Goal: Task Accomplishment & Management: Manage account settings

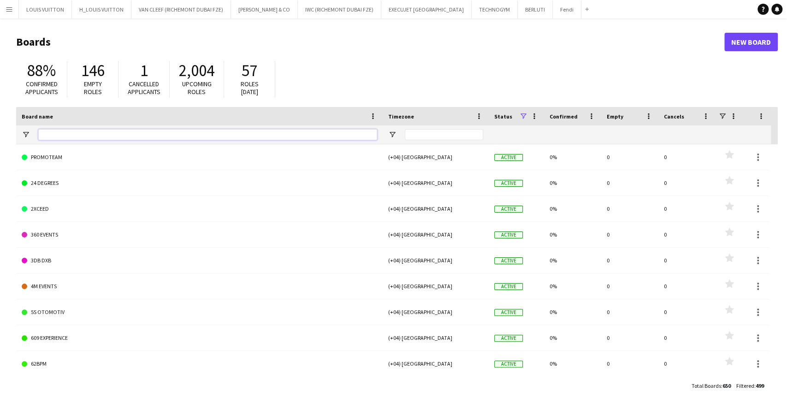
click at [87, 131] on input "Board name Filter Input" at bounding box center [207, 134] width 339 height 11
click at [99, 8] on button "H_LOUIS VUITTON Close" at bounding box center [101, 9] width 59 height 18
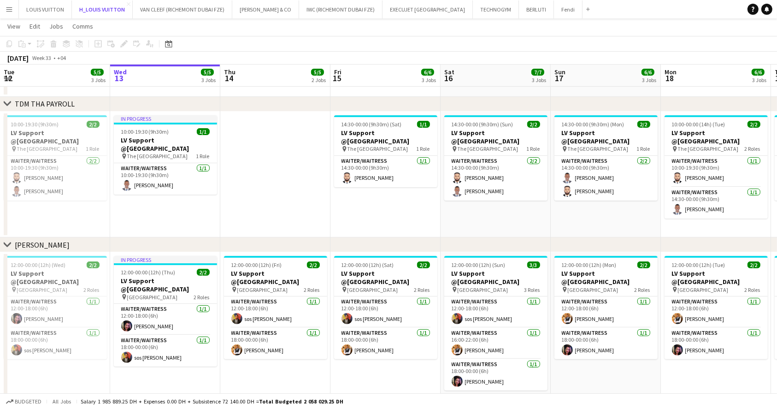
scroll to position [246, 0]
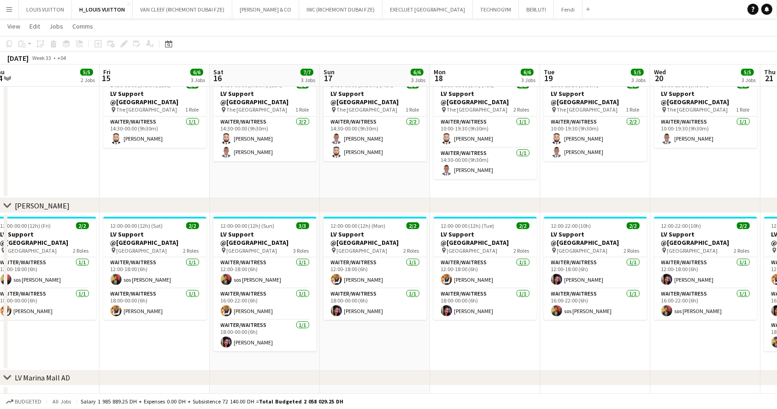
drag, startPoint x: 529, startPoint y: 296, endPoint x: 288, endPoint y: 293, distance: 241.5
click at [288, 293] on app-calendar-viewport "Sun 10 6/6 3 Jobs Mon 11 6/6 3 Jobs Tue 12 5/5 3 Jobs Wed 13 5/5 3 Jobs Thu 14 …" at bounding box center [388, 143] width 777 height 707
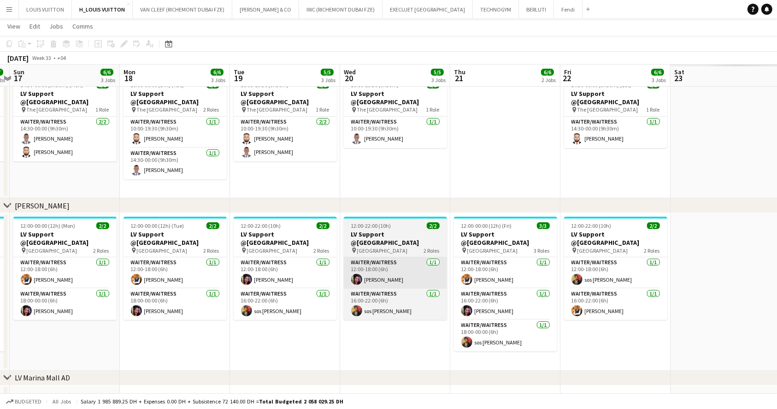
drag, startPoint x: 537, startPoint y: 272, endPoint x: 342, endPoint y: 264, distance: 194.6
click at [305, 261] on app-calendar-viewport "Thu 14 5/5 2 Jobs Fri 15 6/6 3 Jobs Sat 16 7/7 3 Jobs Sun 17 6/6 3 Jobs Mon 18 …" at bounding box center [388, 143] width 777 height 707
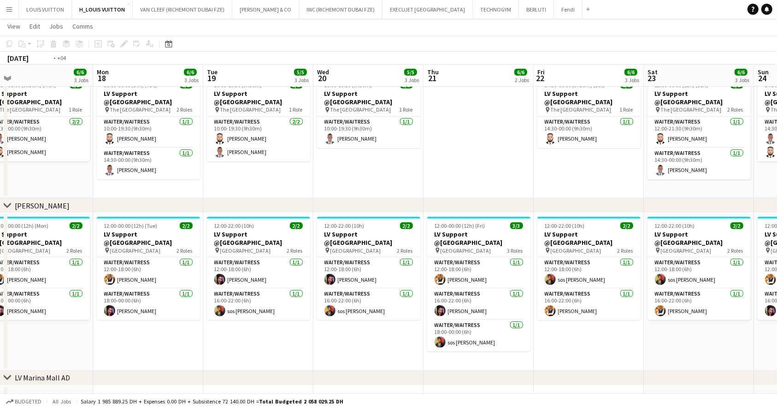
drag, startPoint x: 603, startPoint y: 276, endPoint x: 363, endPoint y: 276, distance: 240.1
click at [378, 276] on app-calendar-viewport "Thu 14 5/5 2 Jobs Fri 15 6/6 3 Jobs Sat 16 7/7 3 Jobs Sun 17 6/6 3 Jobs Mon 18 …" at bounding box center [388, 143] width 777 height 707
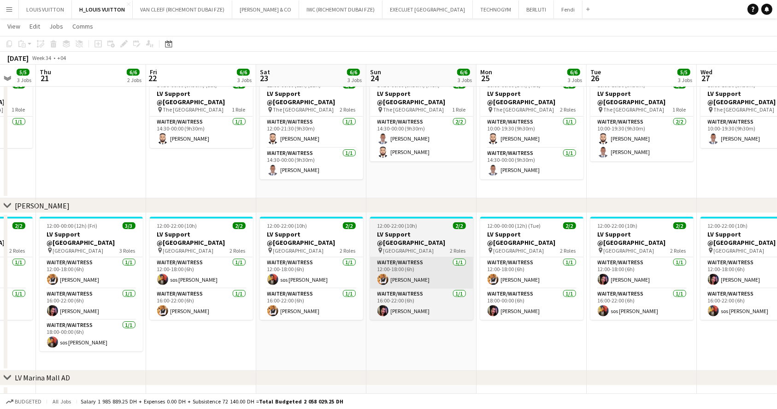
drag, startPoint x: 483, startPoint y: 279, endPoint x: 329, endPoint y: 274, distance: 153.5
click at [243, 281] on app-calendar-viewport "Sat 16 7/7 3 Jobs Sun 17 6/6 3 Jobs Mon 18 6/6 3 Jobs Tue 19 5/5 3 Jobs Wed 20 …" at bounding box center [388, 143] width 777 height 707
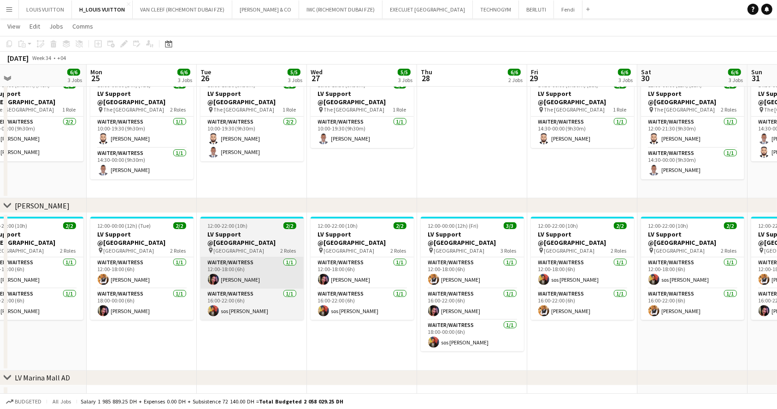
drag, startPoint x: 317, startPoint y: 292, endPoint x: 242, endPoint y: 287, distance: 75.3
click at [238, 290] on app-calendar-viewport "Thu 21 6/6 2 Jobs Fri 22 6/6 3 Jobs Sat 23 6/6 3 Jobs Sun 24 6/6 3 Jobs Mon 25 …" at bounding box center [388, 143] width 777 height 707
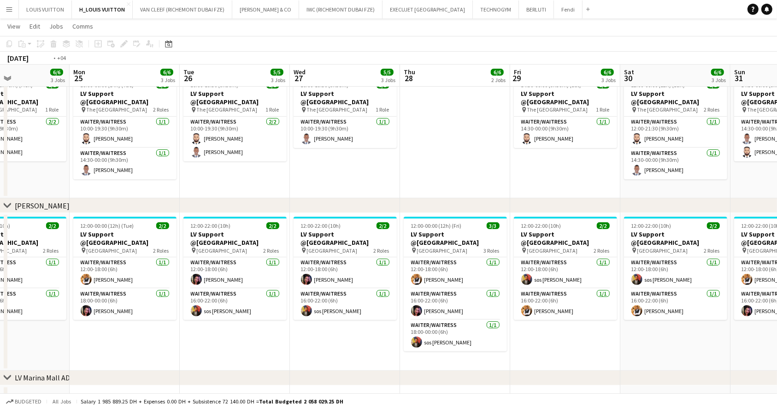
drag, startPoint x: 511, startPoint y: 285, endPoint x: 252, endPoint y: 271, distance: 258.9
click at [253, 271] on app-calendar-viewport "Thu 21 6/6 2 Jobs Fri 22 6/6 3 Jobs Sat 23 6/6 3 Jobs Sun 24 6/6 3 Jobs Mon 25 …" at bounding box center [388, 143] width 777 height 707
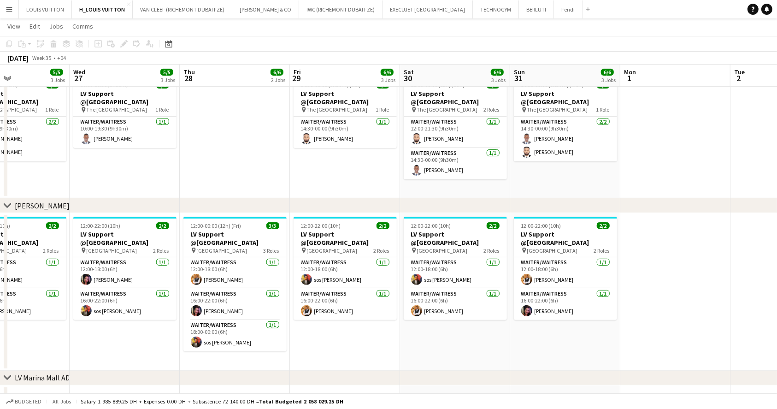
scroll to position [0, 399]
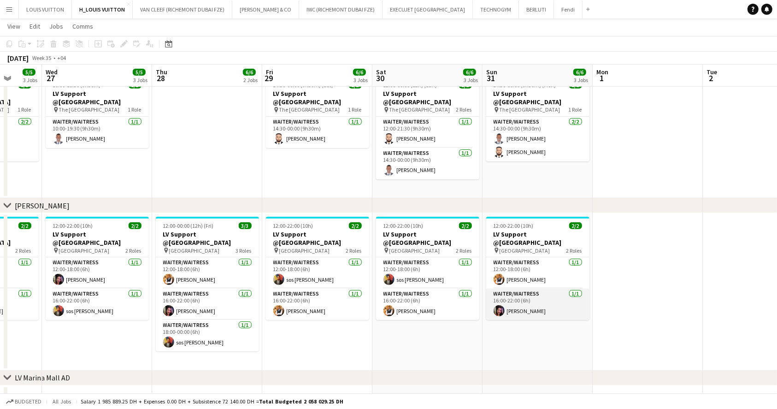
click at [554, 306] on app-card-role "Waiter/Waitress [DATE] 16:00-22:00 (6h) [PERSON_NAME]" at bounding box center [537, 303] width 103 height 31
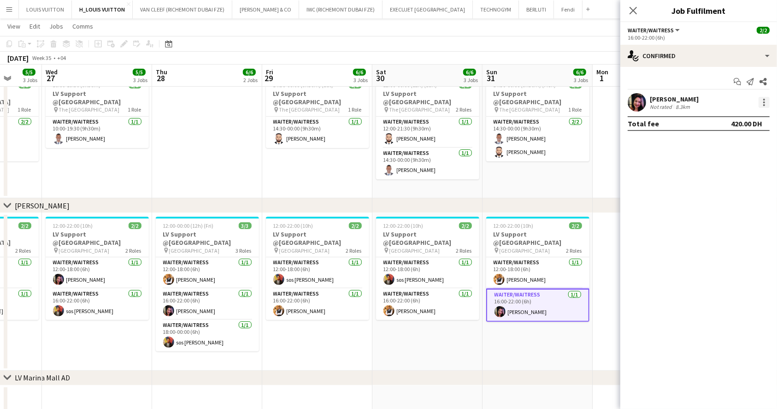
click at [763, 106] on div at bounding box center [764, 105] width 2 height 2
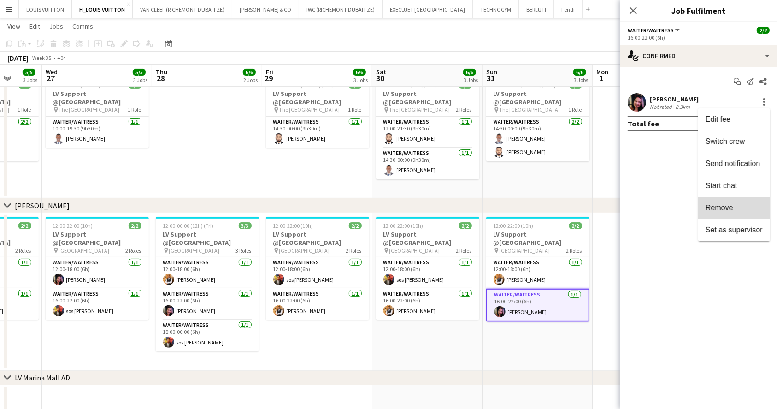
click at [741, 206] on span "Remove" at bounding box center [733, 208] width 57 height 8
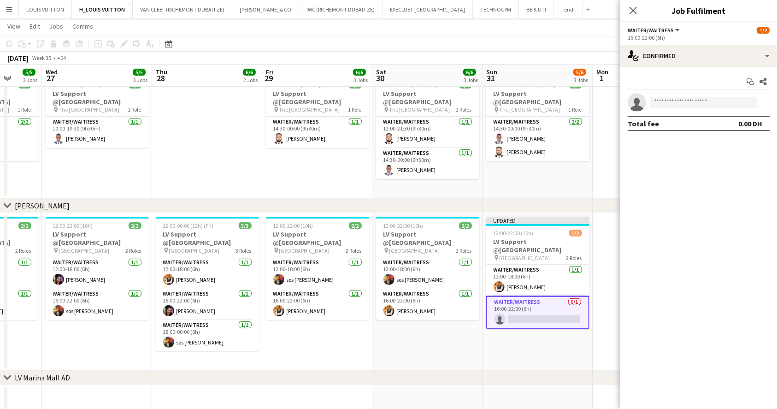
click at [565, 181] on app-date-cell "14:30-00:00 (9h30m) (Mon) 2/2 LV Support @[GEOGRAPHIC_DATA] pin The Dubai Mall …" at bounding box center [537, 135] width 110 height 126
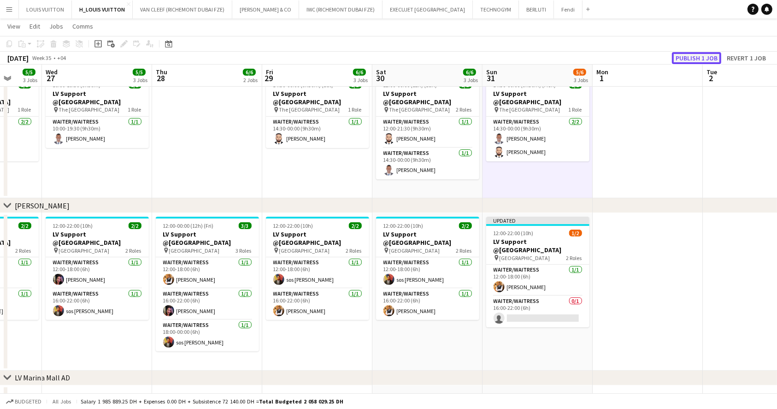
click at [691, 57] on button "Publish 1 job" at bounding box center [696, 58] width 49 height 12
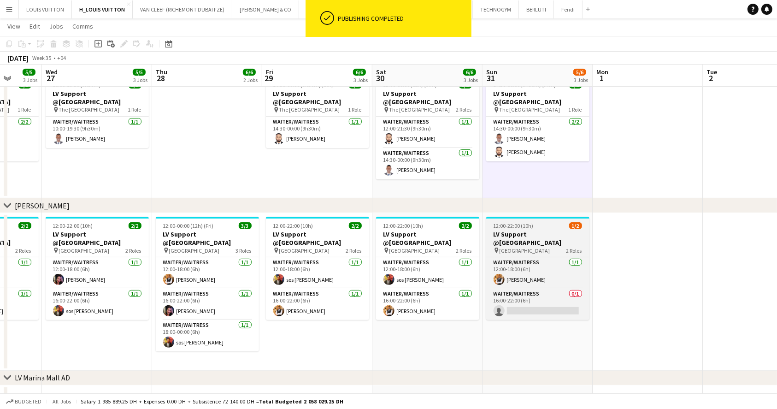
click at [515, 233] on h3 "LV Support @[GEOGRAPHIC_DATA]" at bounding box center [537, 238] width 103 height 17
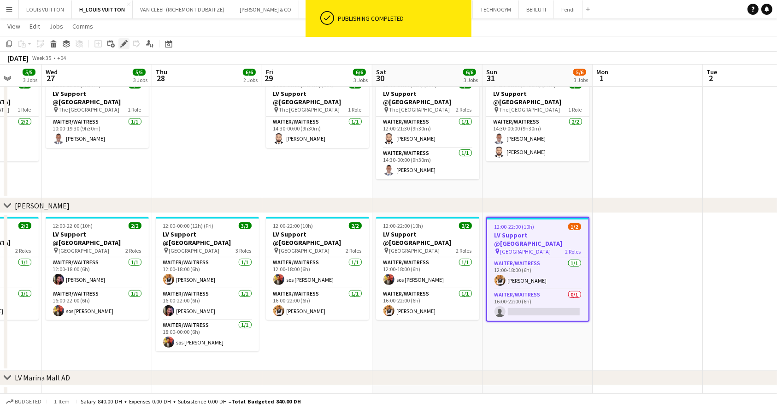
click at [123, 40] on icon "Edit" at bounding box center [123, 43] width 7 height 7
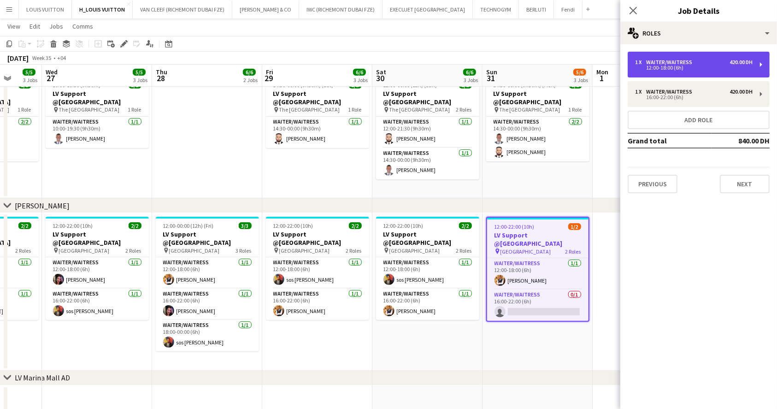
click at [671, 76] on div "1 x Waiter/Waitress 420.00 DH 12:00-18:00 (6h)" at bounding box center [699, 65] width 142 height 26
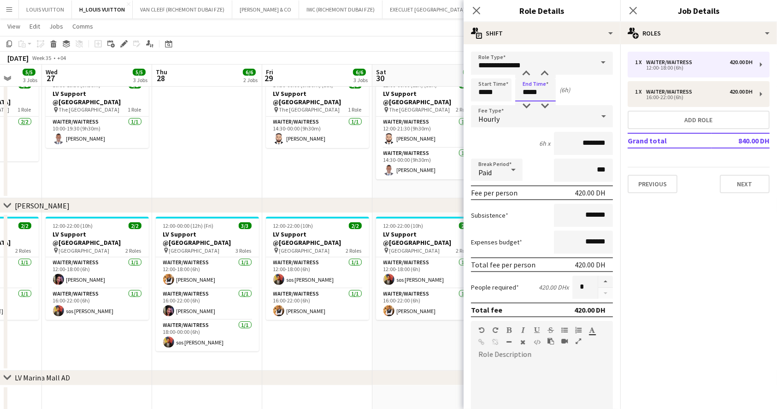
drag, startPoint x: 546, startPoint y: 92, endPoint x: 506, endPoint y: 85, distance: 40.7
click at [506, 85] on div "Start Time ***** End Time ***** (6h)" at bounding box center [542, 89] width 142 height 23
type input "*****"
click at [445, 29] on app-page-menu "View Day view expanded Day view collapsed Month view Date picker Jump to [DATE]…" at bounding box center [388, 27] width 777 height 18
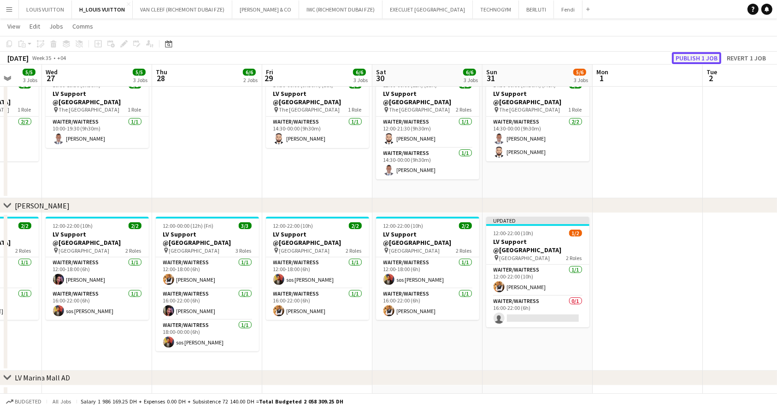
click at [705, 55] on button "Publish 1 job" at bounding box center [696, 58] width 49 height 12
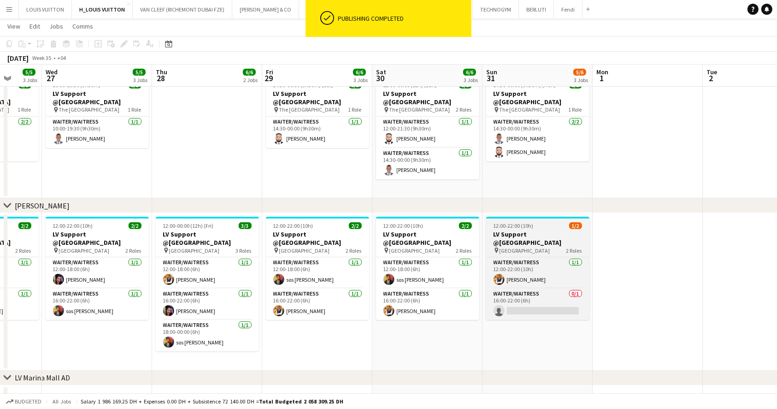
click at [540, 234] on h3 "LV Support @[GEOGRAPHIC_DATA]" at bounding box center [537, 238] width 103 height 17
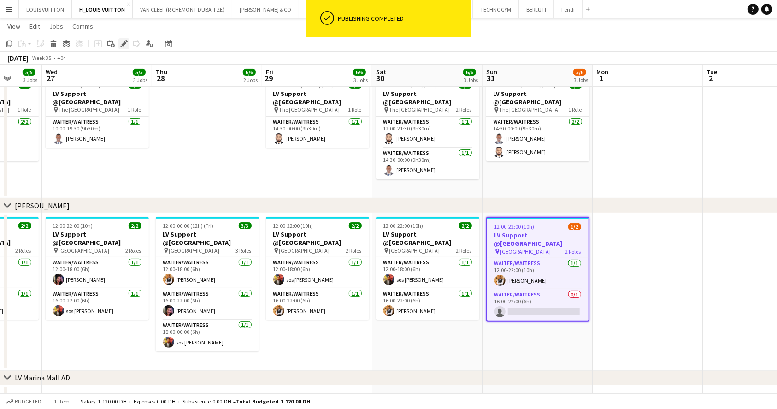
click at [120, 46] on icon at bounding box center [121, 46] width 2 height 2
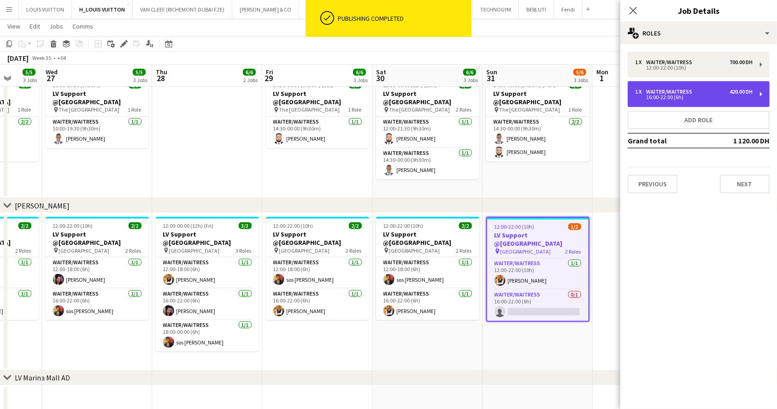
click at [745, 95] on div "16:00-22:00 (6h)" at bounding box center [693, 97] width 117 height 5
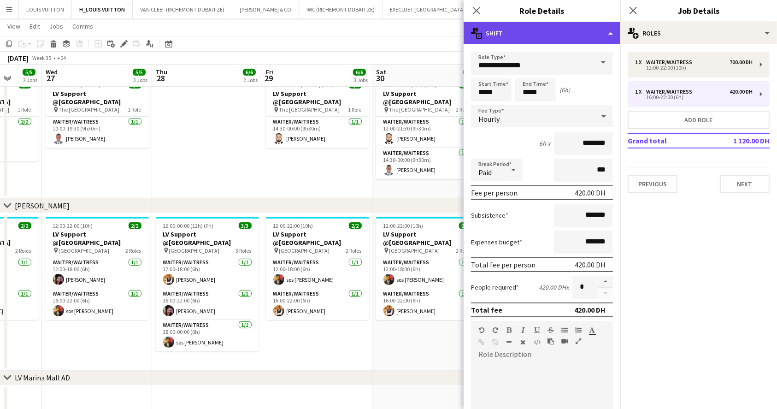
click at [570, 26] on div "multiple-actions-text Shift" at bounding box center [542, 33] width 157 height 22
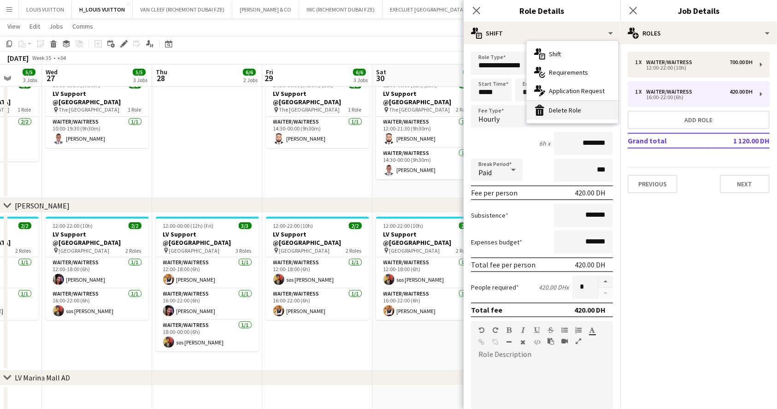
click at [576, 112] on div "bin-2 Delete Role" at bounding box center [572, 110] width 91 height 18
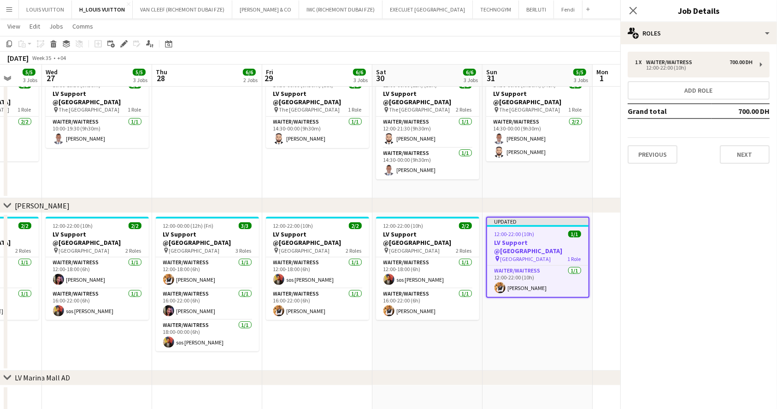
click at [401, 47] on app-toolbar "Copy Paste Paste Ctrl+V Paste with crew Ctrl+Shift+V Paste linked Job [GEOGRAPH…" at bounding box center [388, 44] width 777 height 16
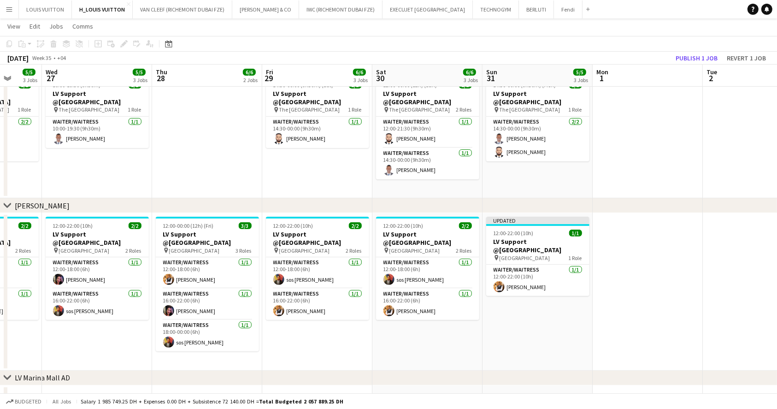
click at [687, 48] on app-toolbar "Copy Paste Paste Ctrl+V Paste with crew Ctrl+Shift+V Paste linked Job [GEOGRAPH…" at bounding box center [388, 44] width 777 height 16
click at [688, 52] on button "Publish 1 job" at bounding box center [696, 58] width 49 height 12
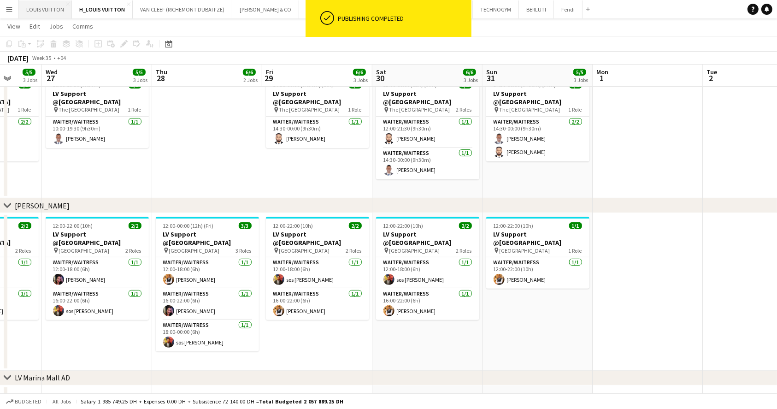
click at [40, 13] on button "LOUIS VUITTON Close" at bounding box center [45, 9] width 53 height 18
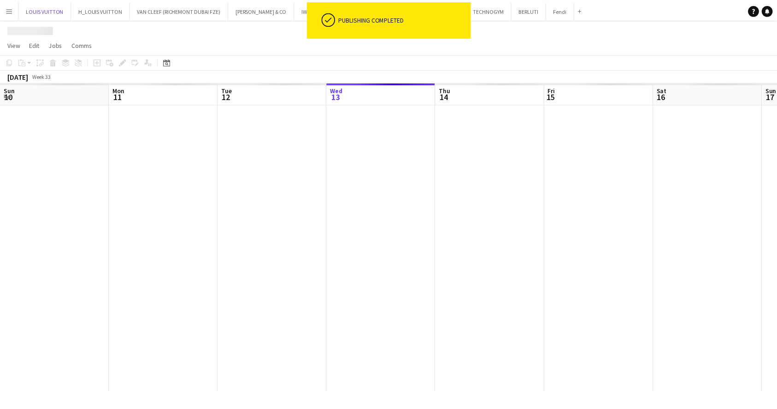
scroll to position [0, 220]
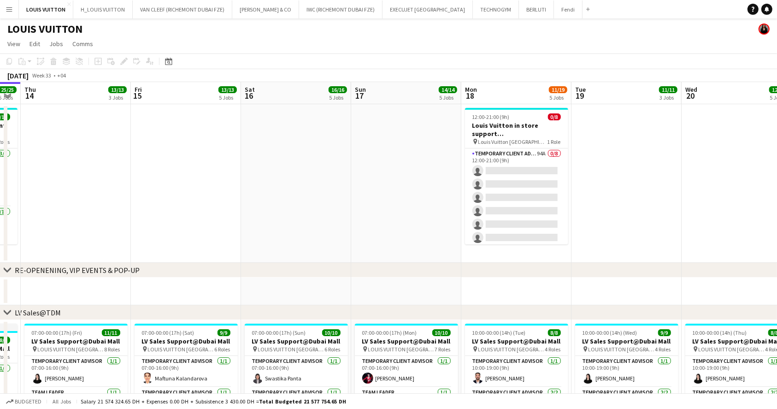
drag, startPoint x: 424, startPoint y: 195, endPoint x: 310, endPoint y: 195, distance: 114.3
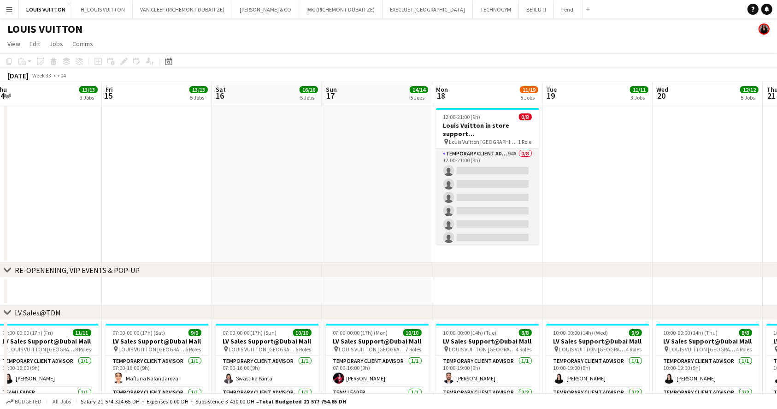
click at [508, 189] on app-card-role "Temporary Client Advisor 94A 0/8 12:00-21:00 (9h) single-neutral-actions single…" at bounding box center [487, 210] width 103 height 125
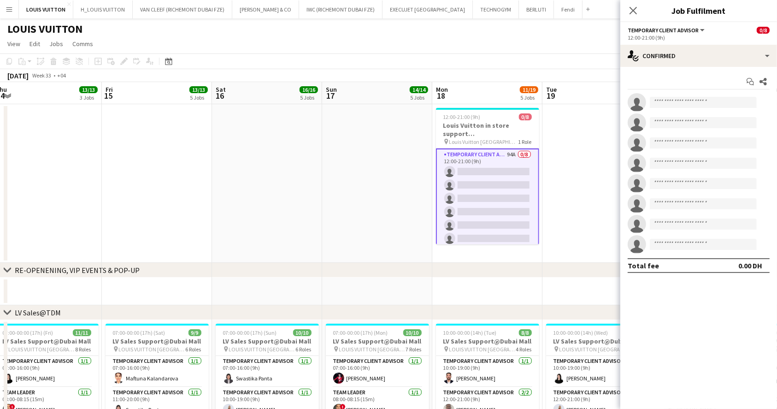
click at [565, 179] on app-date-cell at bounding box center [597, 183] width 110 height 159
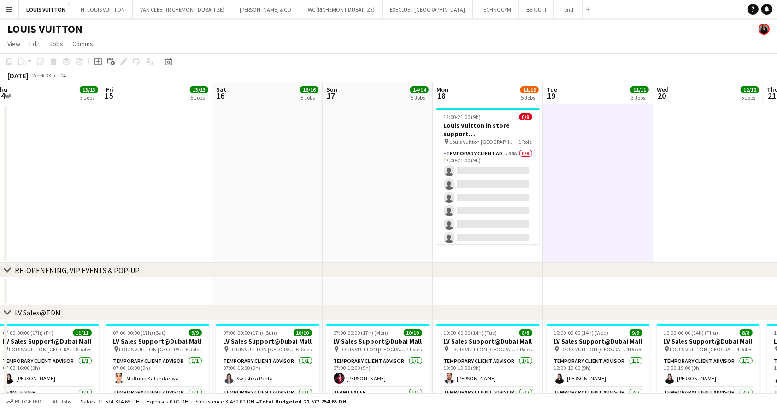
drag, startPoint x: 542, startPoint y: 186, endPoint x: 564, endPoint y: 171, distance: 26.3
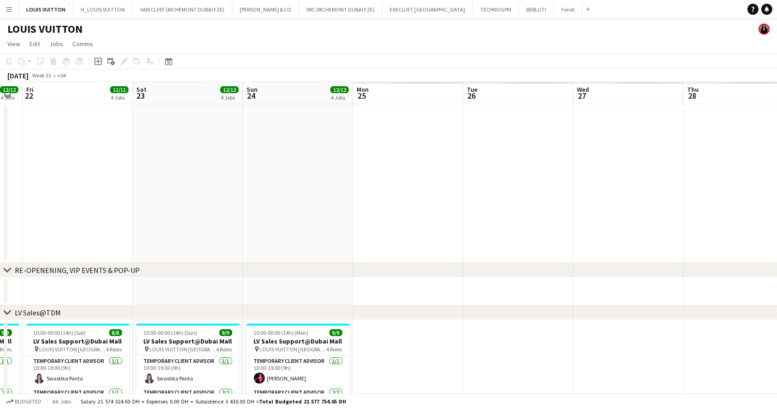
drag, startPoint x: 419, startPoint y: 181, endPoint x: 200, endPoint y: 157, distance: 221.0
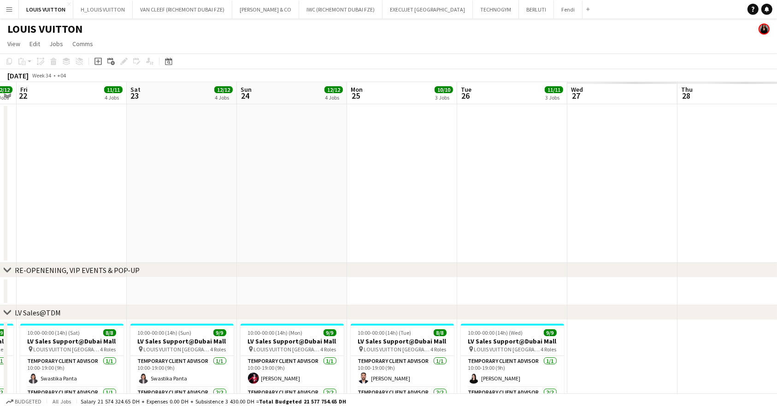
drag, startPoint x: 344, startPoint y: 173, endPoint x: 247, endPoint y: 169, distance: 96.9
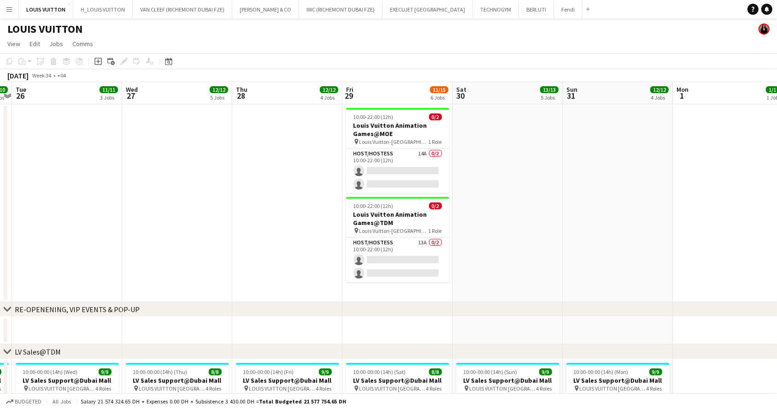
drag, startPoint x: 711, startPoint y: 248, endPoint x: 495, endPoint y: 232, distance: 216.7
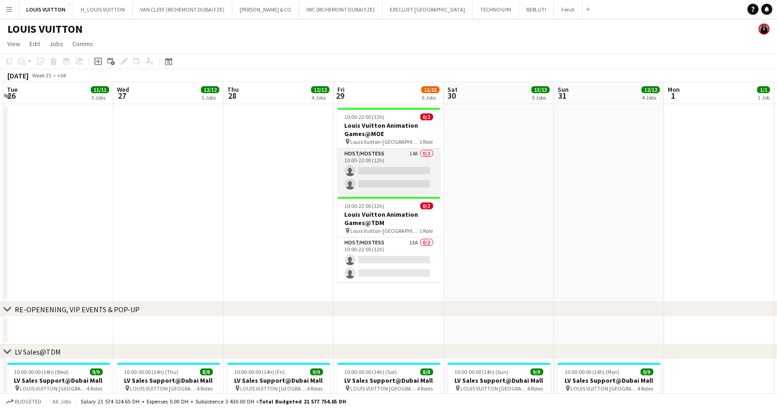
click at [402, 155] on app-card-role "Host/Hostess 14A 0/2 10:00-22:00 (12h) single-neutral-actions single-neutral-ac…" at bounding box center [388, 170] width 103 height 45
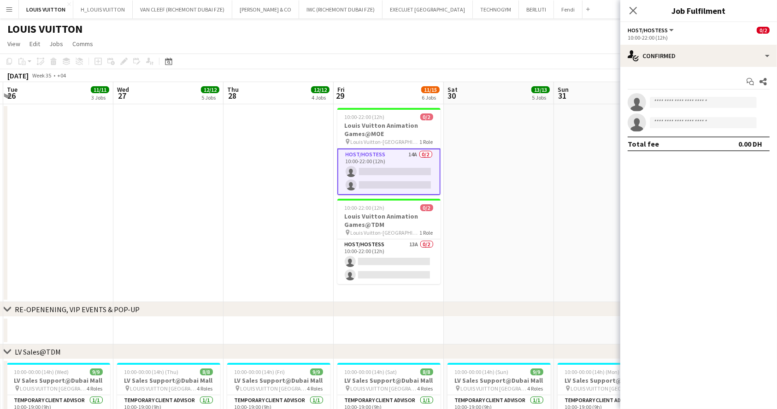
click at [669, 68] on div "Start chat Share single-neutral-actions single-neutral-actions Total fee 0.00 DH" at bounding box center [698, 113] width 157 height 92
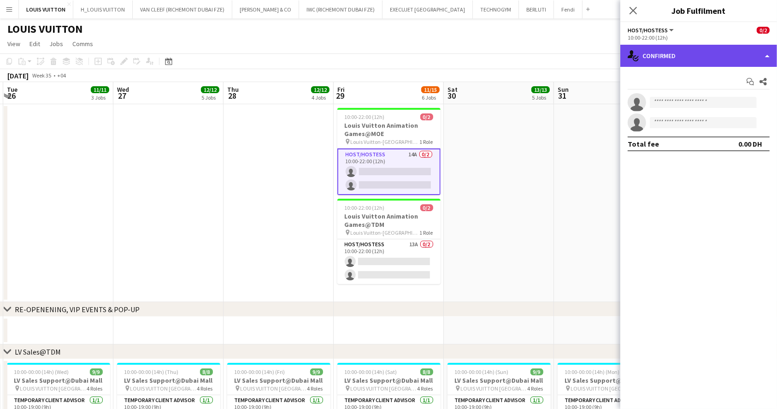
click at [667, 58] on div "single-neutral-actions-check-2 Confirmed" at bounding box center [698, 56] width 157 height 22
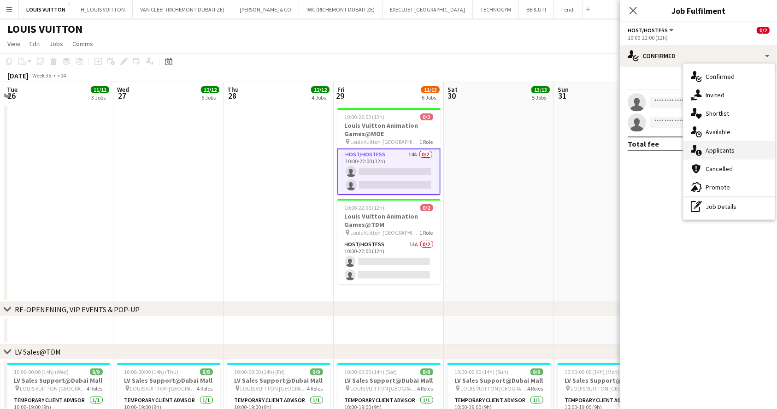
click at [743, 155] on div "single-neutral-actions-information Applicants" at bounding box center [728, 150] width 91 height 18
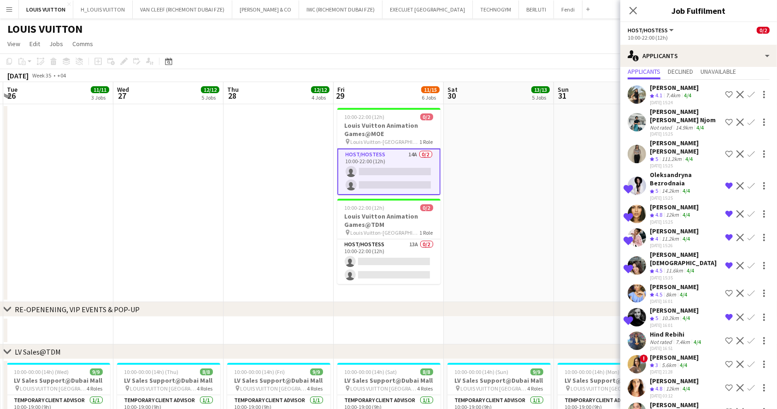
scroll to position [41, 0]
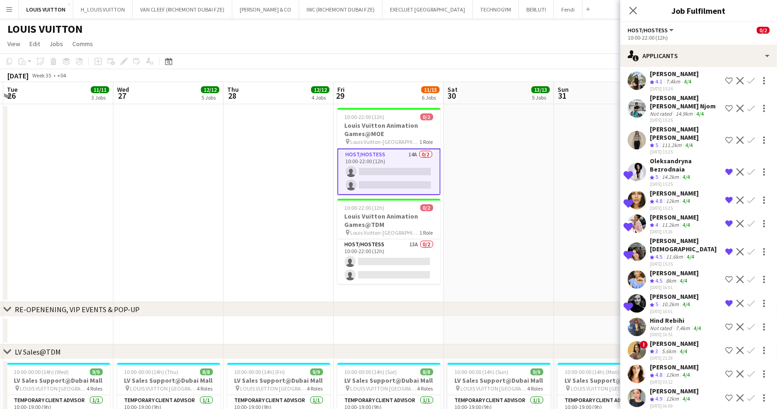
click at [662, 408] on div "[PERSON_NAME]" at bounding box center [674, 415] width 49 height 8
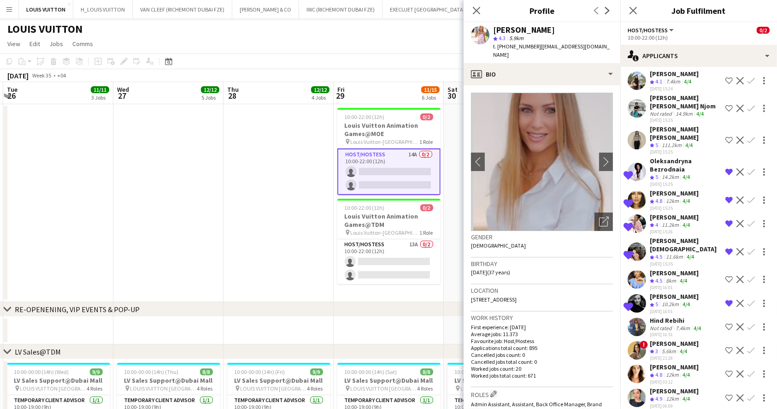
click at [678, 387] on div "[PERSON_NAME]" at bounding box center [674, 391] width 49 height 8
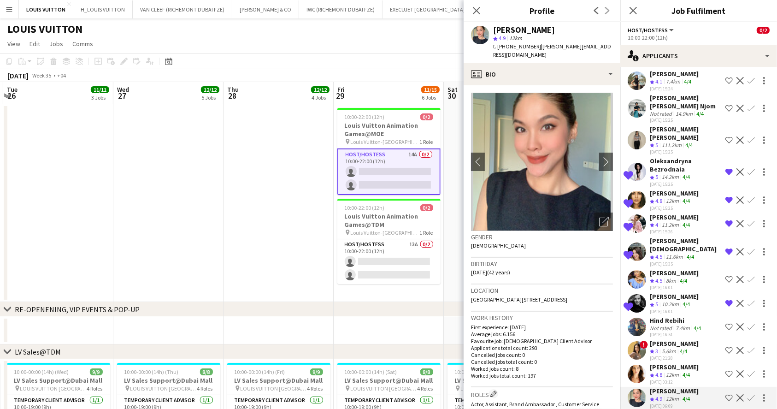
click at [725, 394] on app-icon "Shortlist crew" at bounding box center [728, 397] width 7 height 7
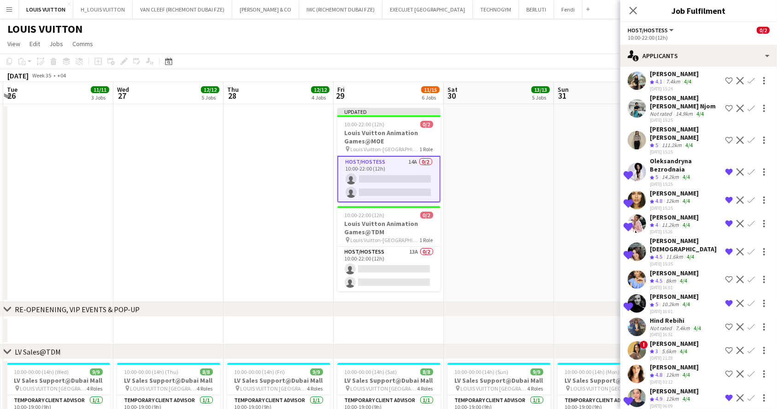
click at [687, 363] on div "[PERSON_NAME]" at bounding box center [674, 367] width 49 height 8
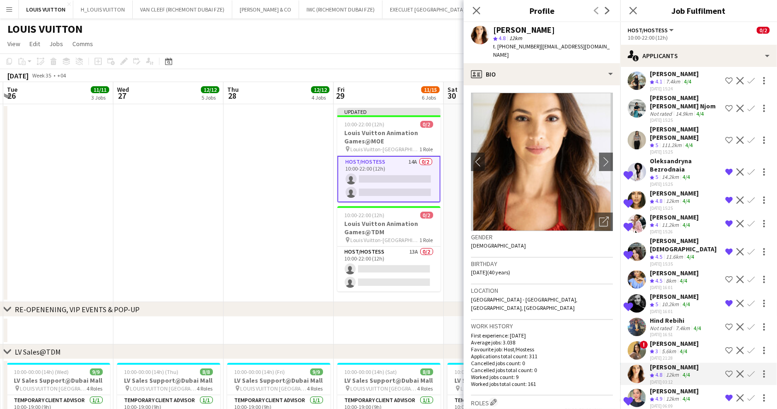
click at [725, 370] on app-icon "Shortlist crew" at bounding box center [728, 373] width 7 height 7
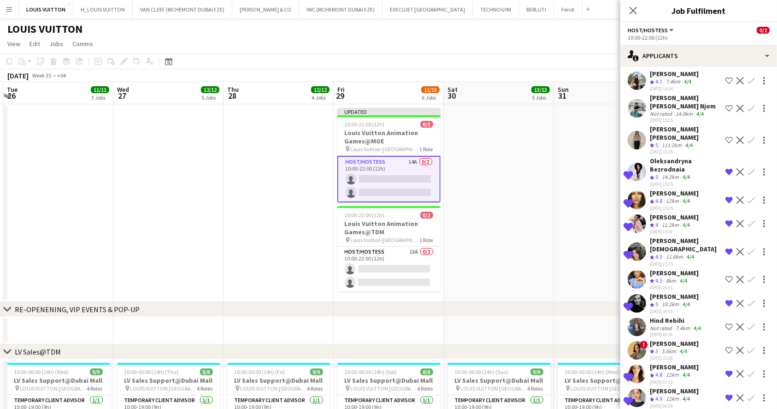
click at [463, 53] on app-page-menu "View Day view expanded Day view collapsed Month view Date picker Jump to [DATE]…" at bounding box center [388, 45] width 777 height 18
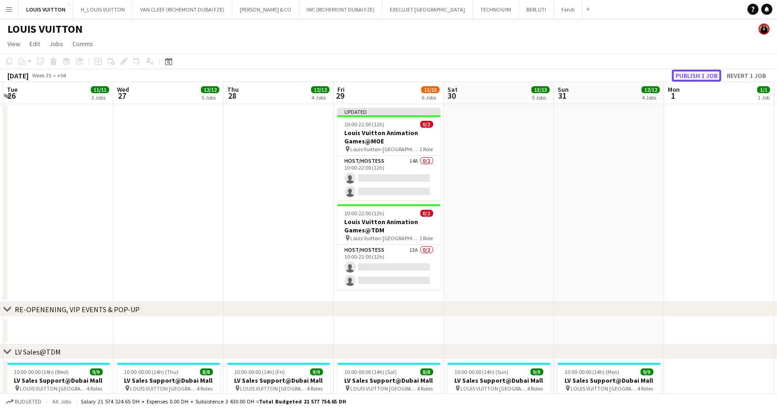
click at [706, 76] on button "Publish 1 job" at bounding box center [696, 76] width 49 height 12
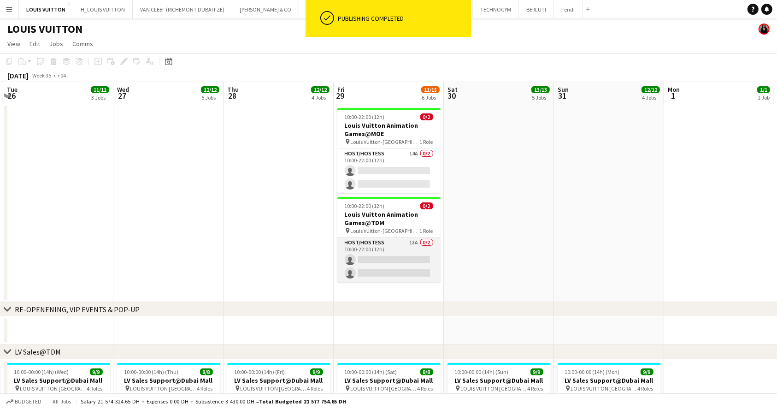
click at [405, 258] on app-card-role "Host/Hostess 13A 0/2 10:00-22:00 (12h) single-neutral-actions single-neutral-ac…" at bounding box center [388, 259] width 103 height 45
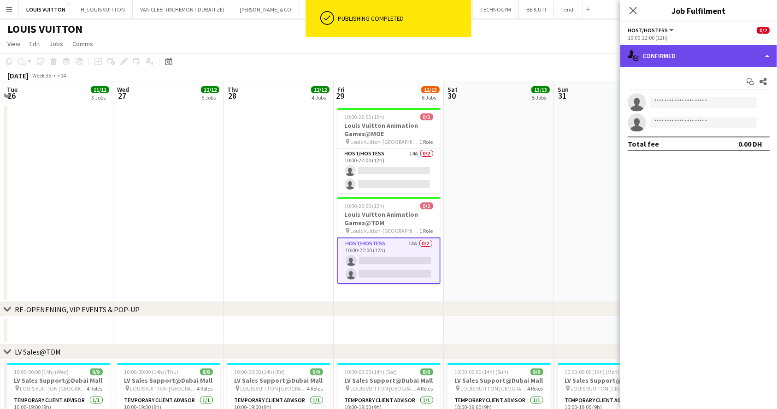
click at [660, 55] on div "single-neutral-actions-check-2 Confirmed" at bounding box center [698, 56] width 157 height 22
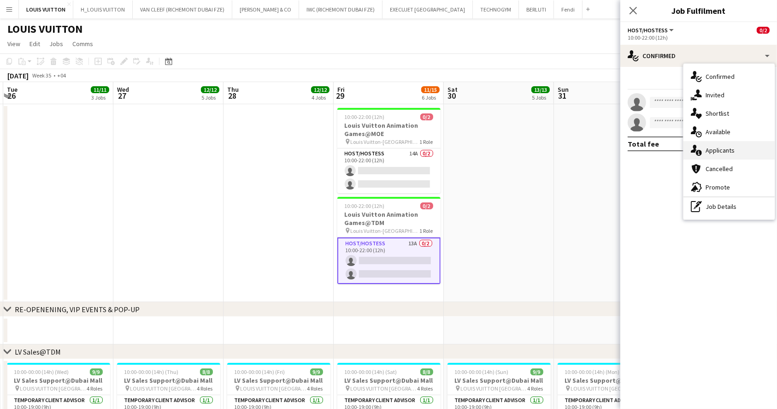
click at [739, 153] on div "single-neutral-actions-information Applicants" at bounding box center [728, 150] width 91 height 18
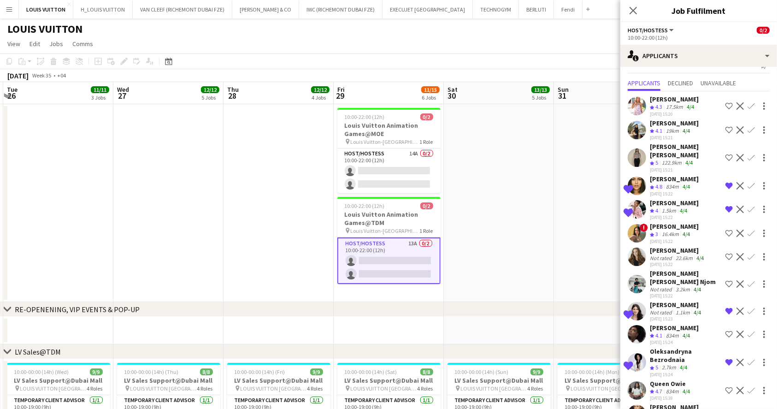
scroll to position [25, 0]
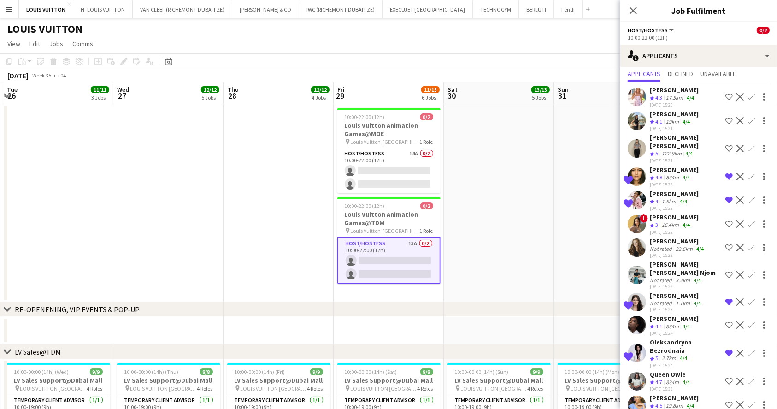
click at [517, 42] on app-page-menu "View Day view expanded Day view collapsed Month view Date picker Jump to [DATE]…" at bounding box center [388, 45] width 777 height 18
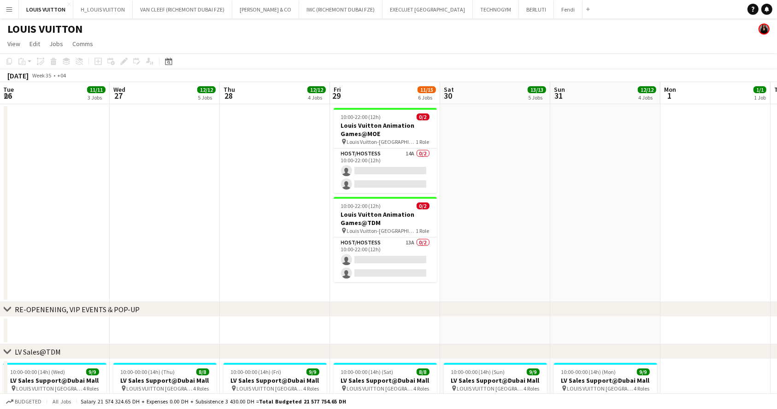
drag, startPoint x: 457, startPoint y: 200, endPoint x: 377, endPoint y: 208, distance: 80.6
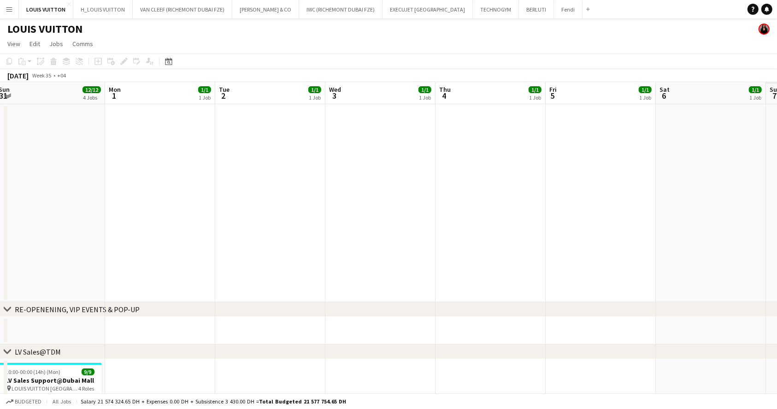
drag, startPoint x: 323, startPoint y: 201, endPoint x: 314, endPoint y: 206, distance: 10.9
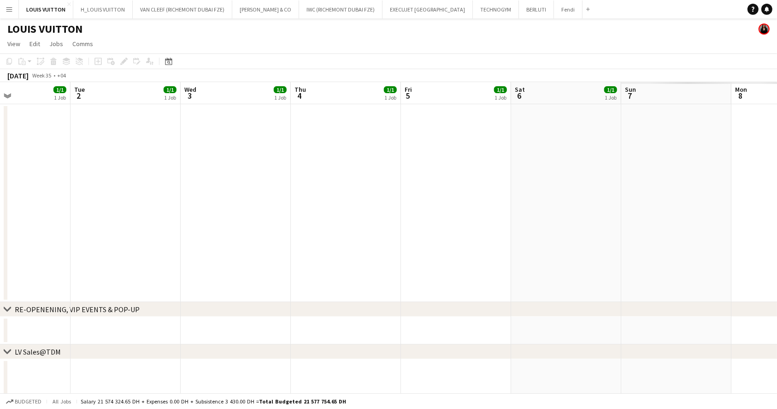
drag, startPoint x: 450, startPoint y: 219, endPoint x: 378, endPoint y: 216, distance: 72.4
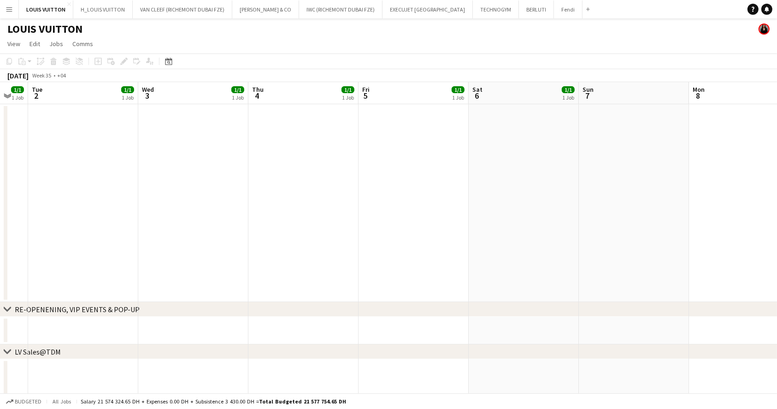
drag, startPoint x: 462, startPoint y: 225, endPoint x: 568, endPoint y: 241, distance: 107.2
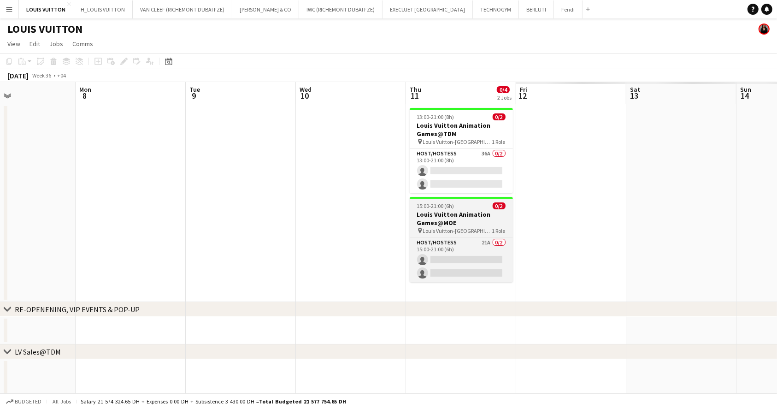
drag, startPoint x: 536, startPoint y: 241, endPoint x: 391, endPoint y: 224, distance: 146.0
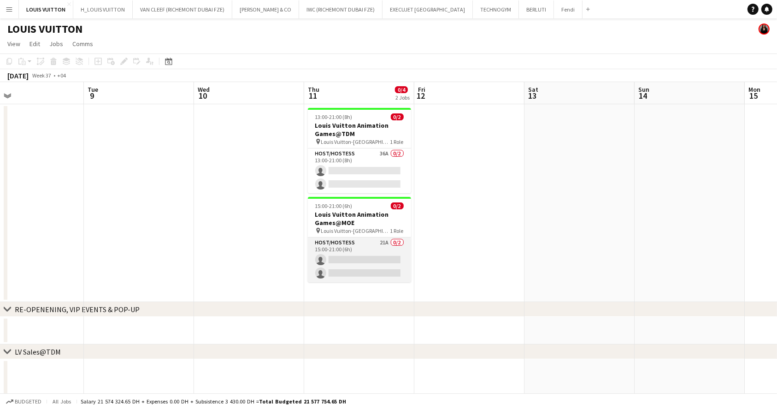
click at [368, 256] on app-card-role "Host/Hostess 21A 0/2 15:00-21:00 (6h) single-neutral-actions single-neutral-act…" at bounding box center [359, 259] width 103 height 45
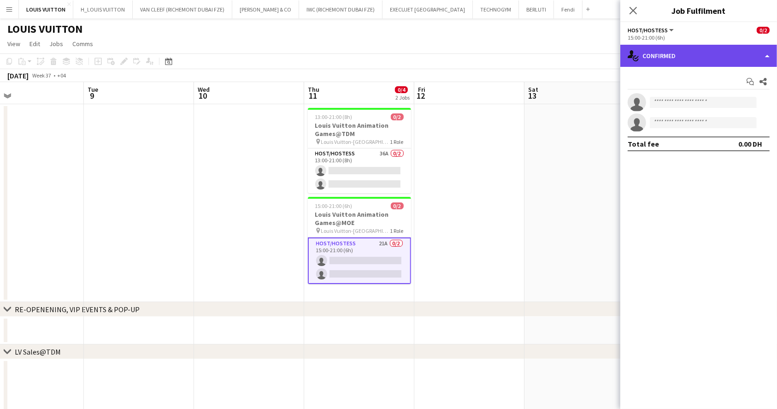
click at [695, 56] on div "single-neutral-actions-check-2 Confirmed" at bounding box center [698, 56] width 157 height 22
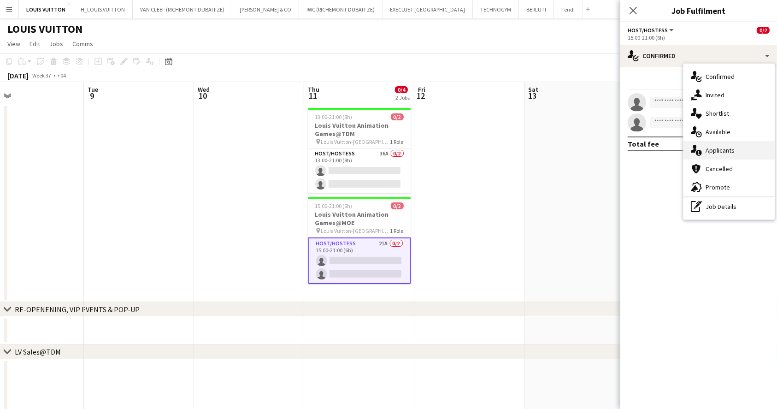
click at [729, 150] on div "single-neutral-actions-information Applicants" at bounding box center [728, 150] width 91 height 18
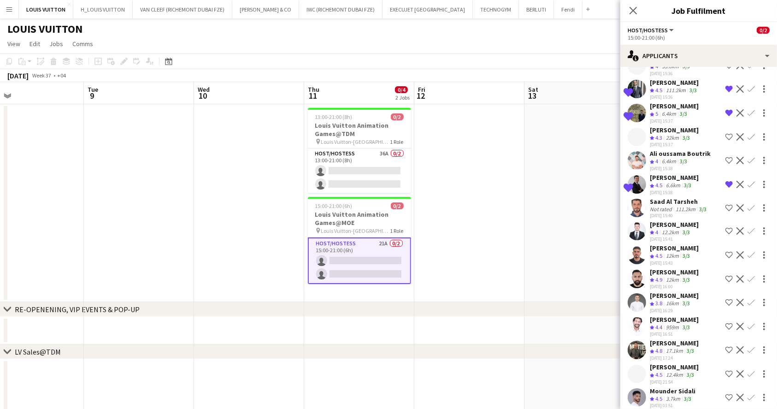
scroll to position [204, 0]
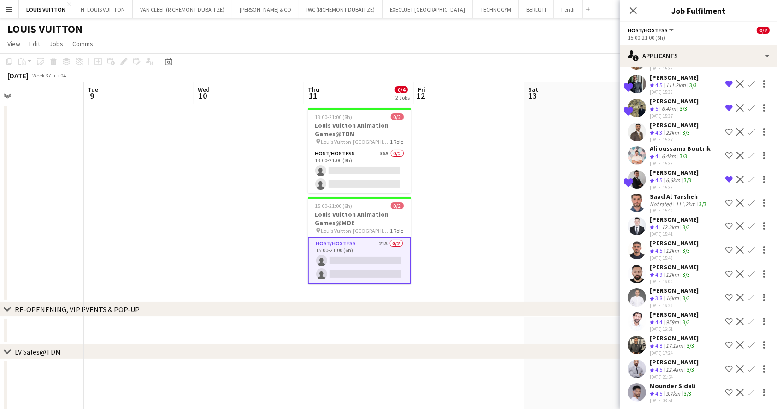
click at [665, 382] on div "Mounder Sidali" at bounding box center [673, 386] width 46 height 8
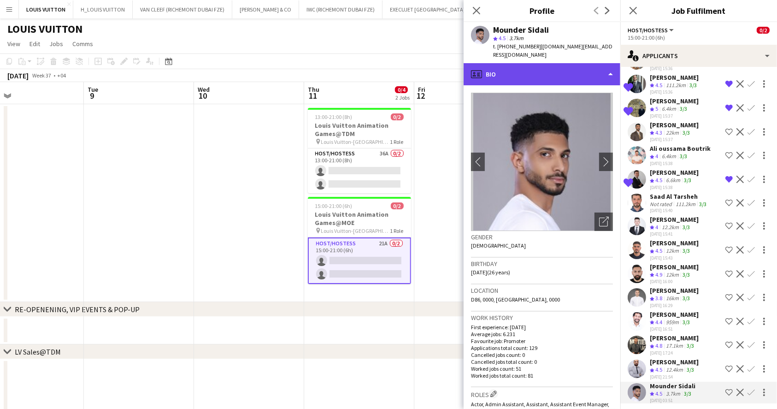
click at [542, 72] on div "profile Bio" at bounding box center [542, 74] width 157 height 22
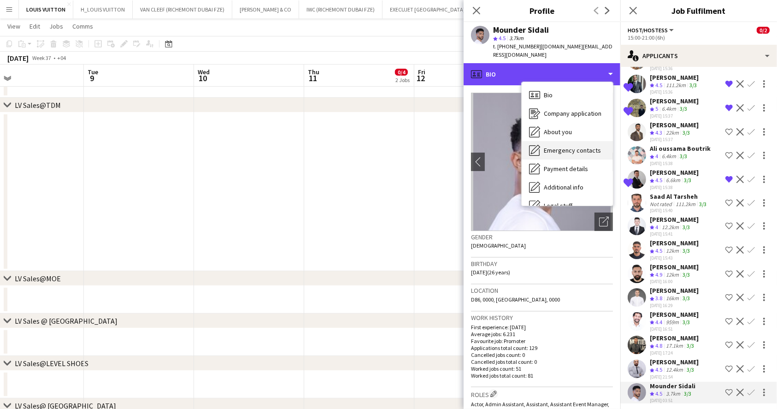
scroll to position [49, 0]
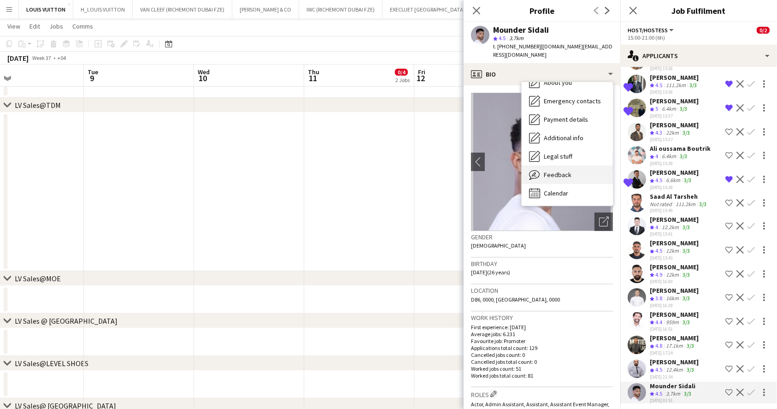
click at [582, 170] on div "Feedback Feedback" at bounding box center [567, 174] width 91 height 18
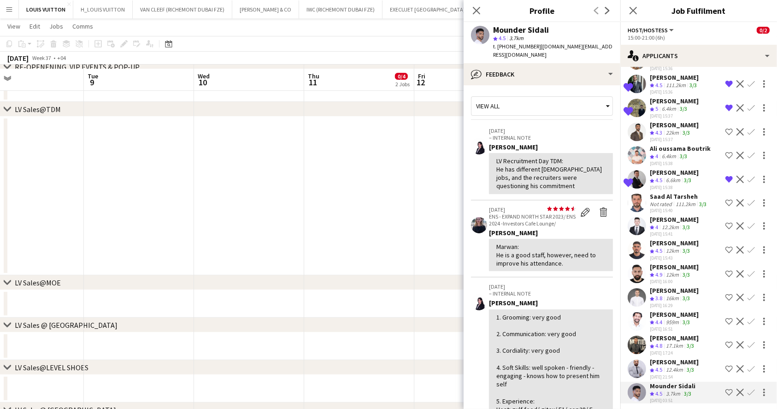
scroll to position [123, 0]
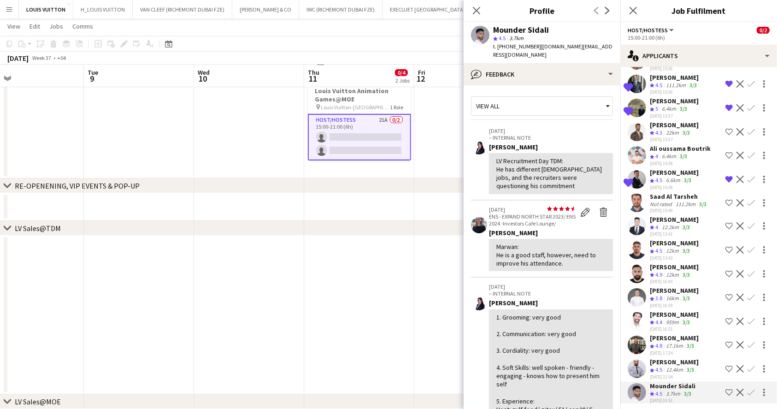
click at [725, 343] on app-icon "Shortlist crew" at bounding box center [728, 344] width 7 height 7
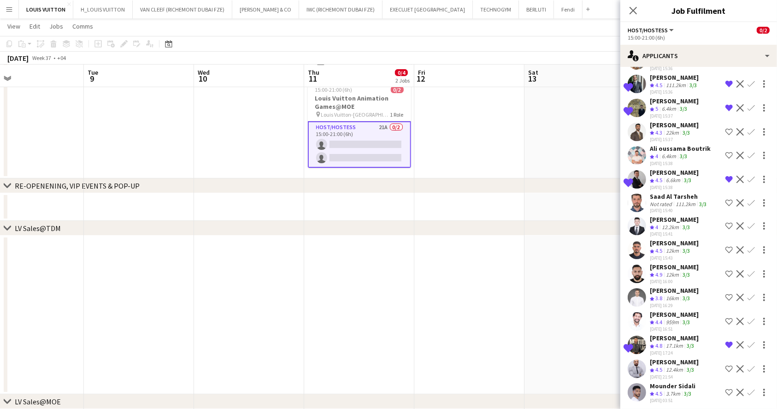
click at [689, 366] on app-skills-label "3/3" at bounding box center [690, 369] width 7 height 7
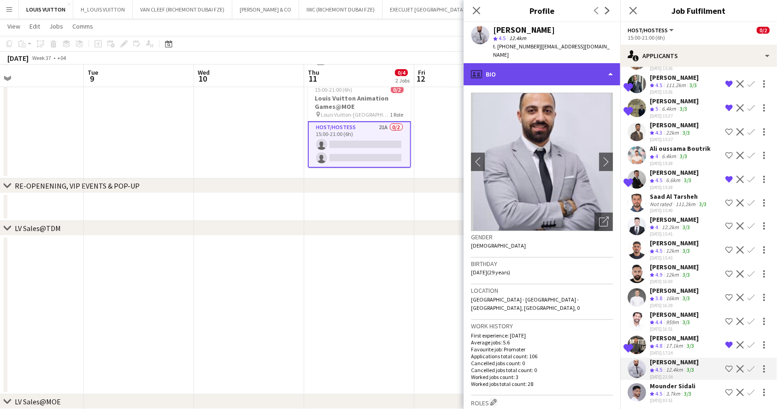
click at [526, 74] on div "profile Bio" at bounding box center [542, 74] width 157 height 22
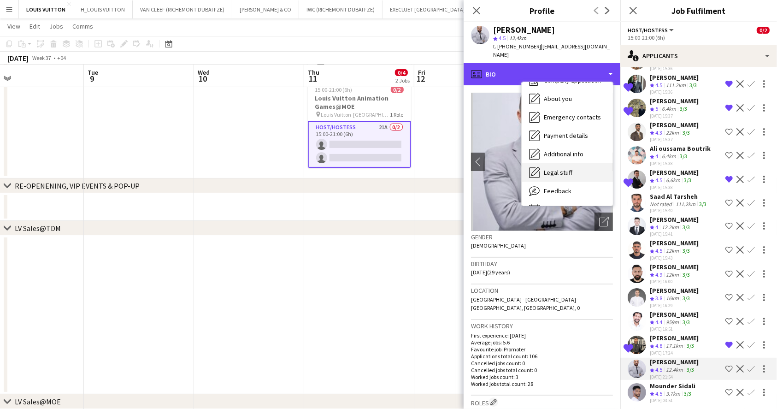
scroll to position [49, 0]
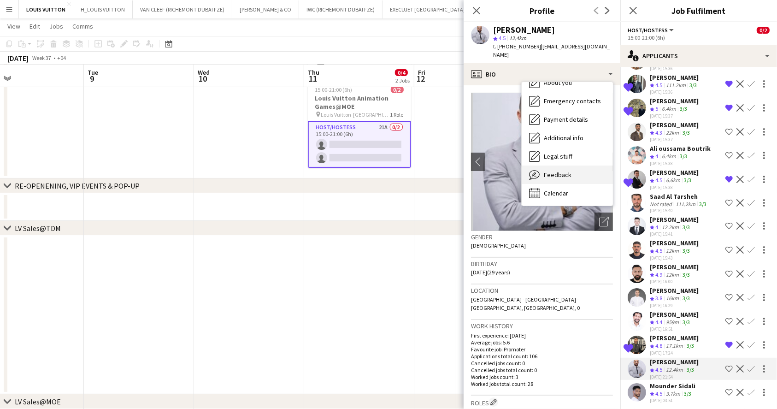
click at [573, 165] on div "Feedback Feedback" at bounding box center [567, 174] width 91 height 18
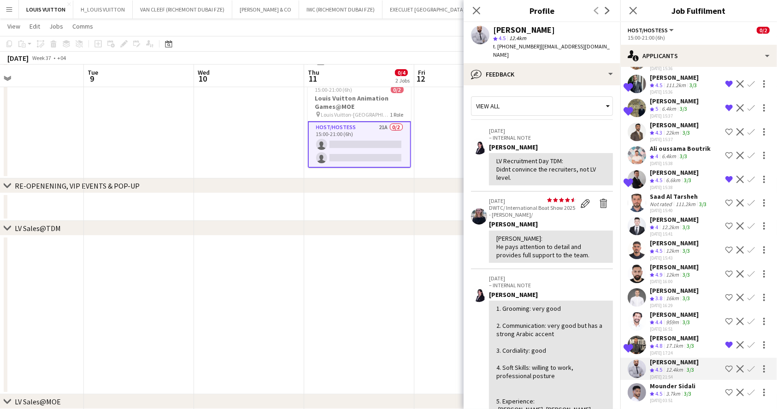
click at [687, 385] on div "Mounder Sidali" at bounding box center [673, 386] width 46 height 8
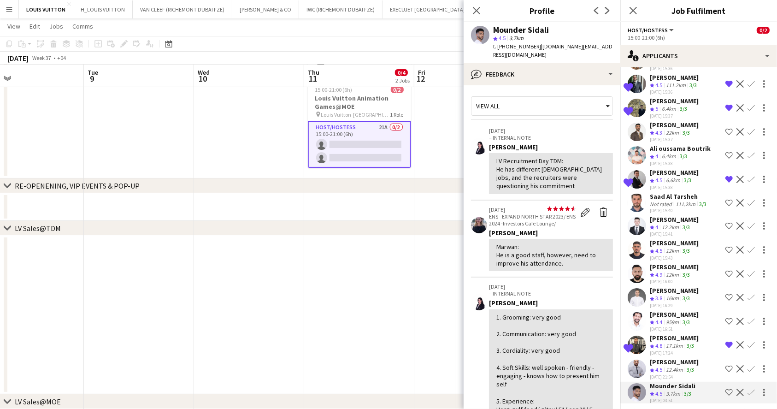
click at [450, 52] on div "[DATE] Week 37 • +04 Publish 1 job Revert 1 job" at bounding box center [388, 58] width 777 height 13
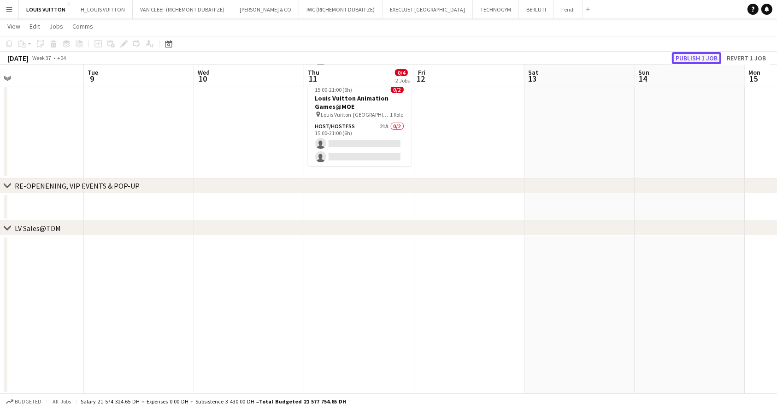
click at [699, 56] on button "Publish 1 job" at bounding box center [696, 58] width 49 height 12
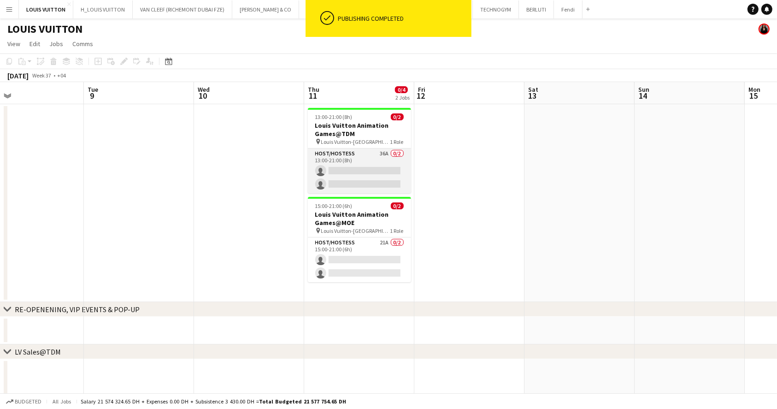
click at [382, 182] on app-card-role "Host/Hostess 36A 0/2 13:00-21:00 (8h) single-neutral-actions single-neutral-act…" at bounding box center [359, 170] width 103 height 45
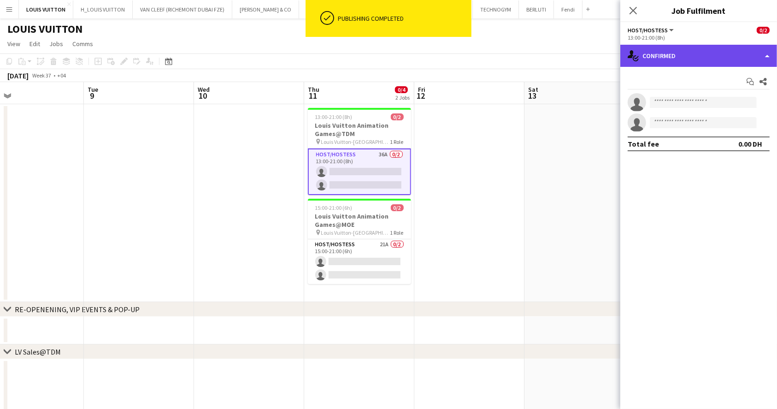
click at [694, 46] on div "single-neutral-actions-check-2 Confirmed" at bounding box center [698, 56] width 157 height 22
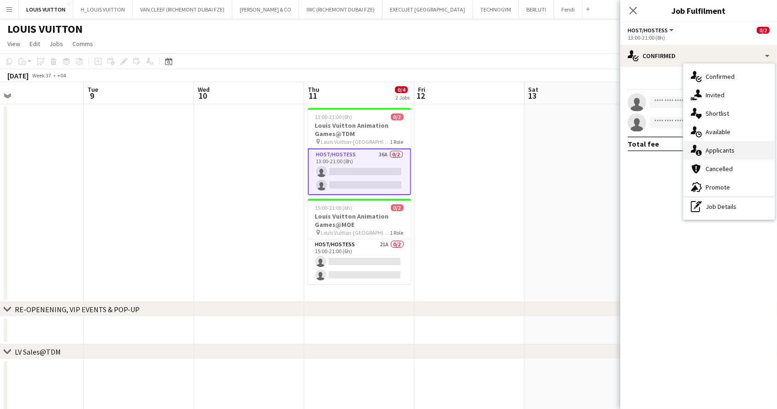
click at [736, 146] on div "single-neutral-actions-information Applicants" at bounding box center [728, 150] width 91 height 18
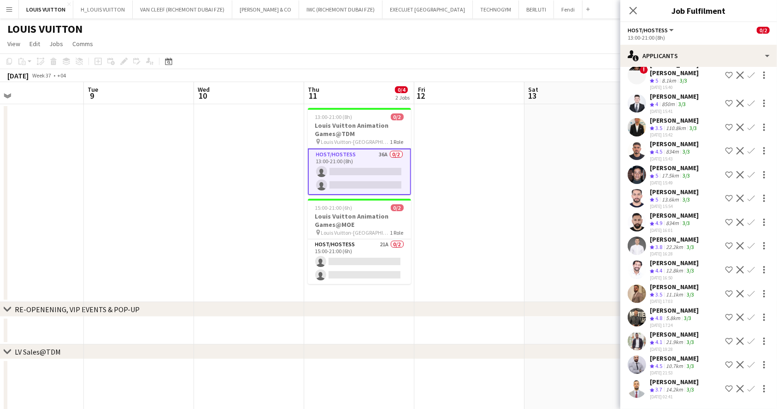
scroll to position [621, 0]
click at [673, 377] on div "[PERSON_NAME]" at bounding box center [674, 381] width 49 height 8
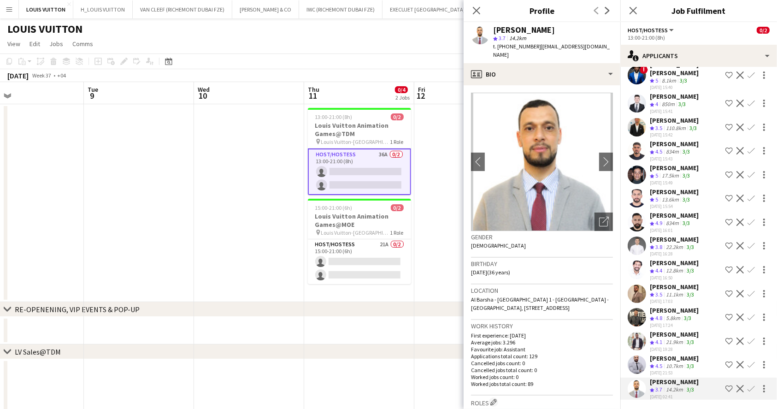
click at [665, 354] on div "[PERSON_NAME]" at bounding box center [674, 358] width 49 height 8
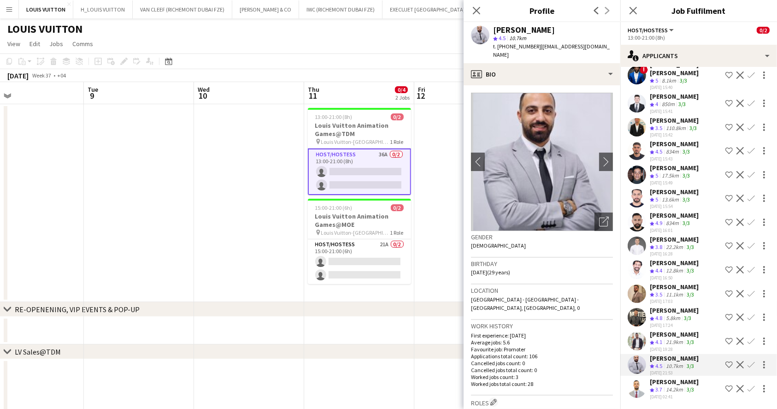
click at [664, 330] on div "[PERSON_NAME]" at bounding box center [674, 334] width 49 height 8
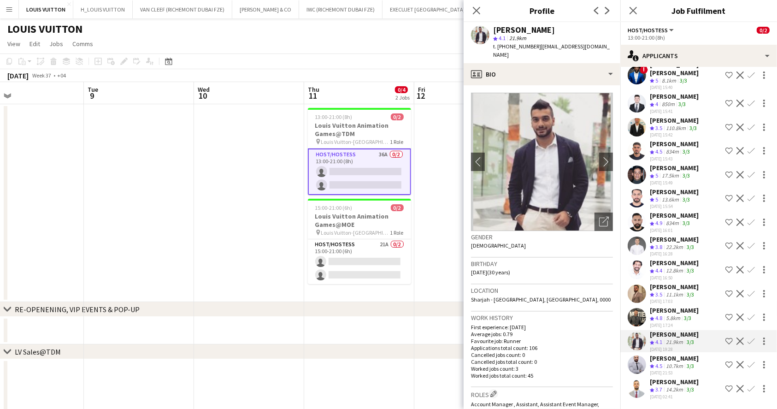
click at [667, 306] on div "[PERSON_NAME]" at bounding box center [674, 310] width 49 height 8
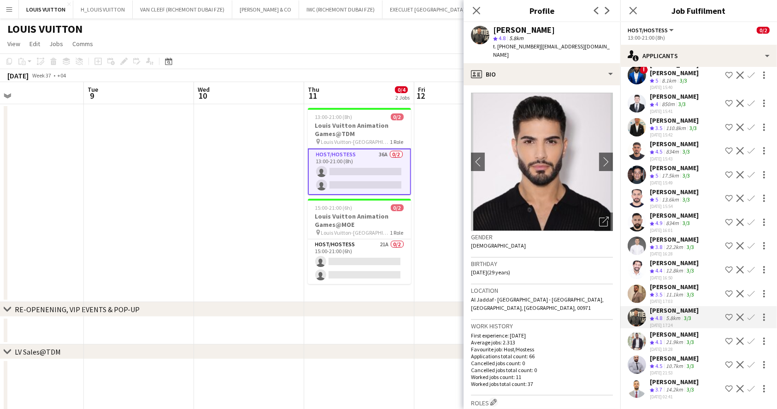
click at [725, 313] on app-icon "Shortlist crew" at bounding box center [728, 316] width 7 height 7
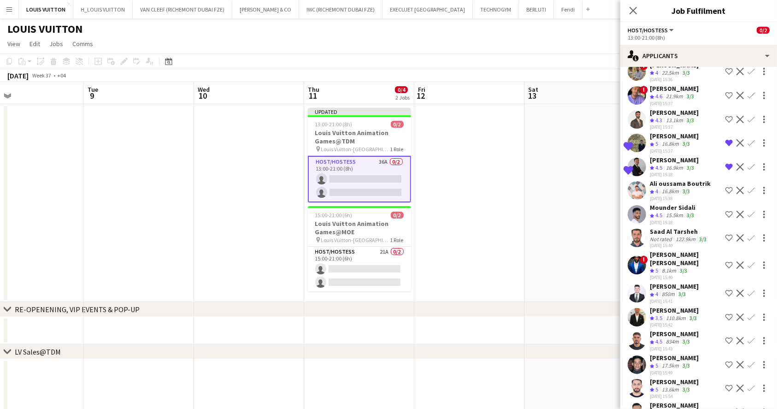
scroll to position [260, 0]
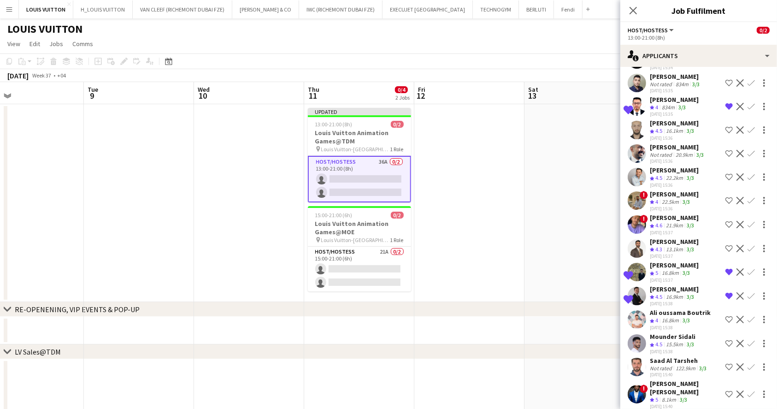
click at [555, 54] on app-toolbar "Copy Paste Paste Ctrl+V Paste with crew Ctrl+Shift+V Paste linked Job [GEOGRAPH…" at bounding box center [388, 61] width 777 height 16
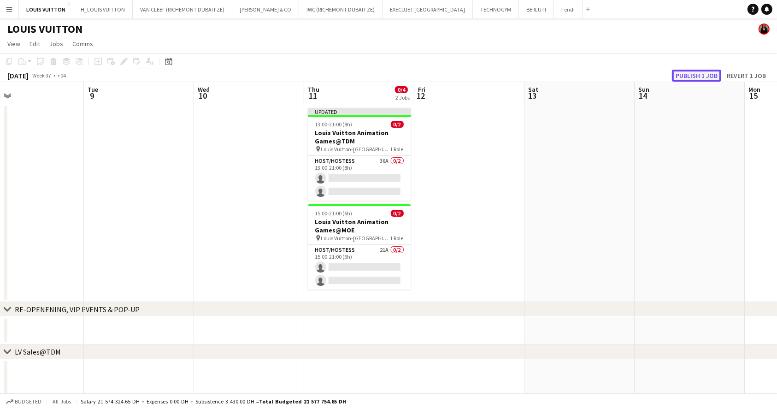
click at [716, 77] on button "Publish 1 job" at bounding box center [696, 76] width 49 height 12
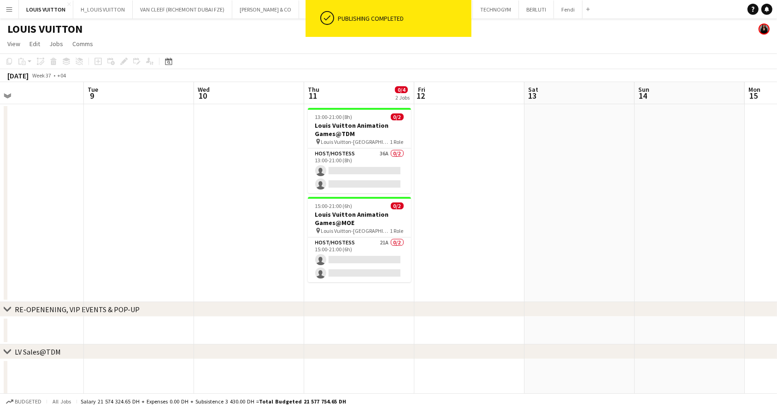
click at [381, 170] on app-card-role "Host/Hostess 36A 0/2 13:00-21:00 (8h) single-neutral-actions single-neutral-act…" at bounding box center [359, 170] width 103 height 45
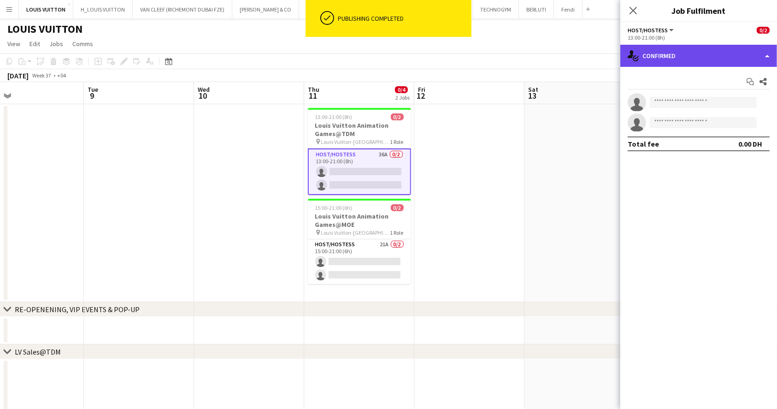
click at [702, 57] on div "single-neutral-actions-check-2 Confirmed" at bounding box center [698, 56] width 157 height 22
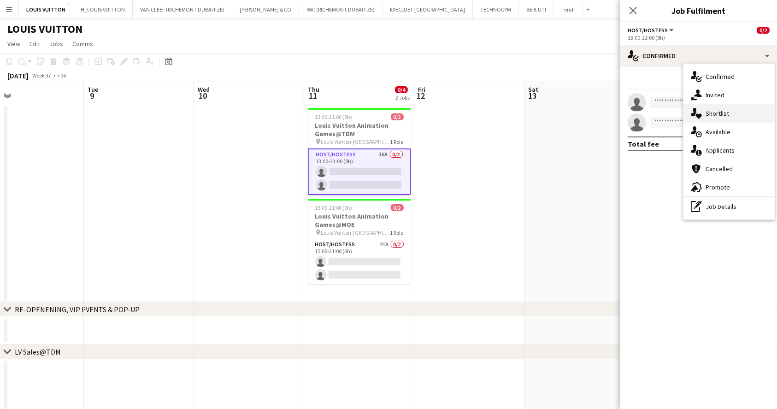
click at [711, 117] on div "single-neutral-actions-heart Shortlist" at bounding box center [728, 113] width 91 height 18
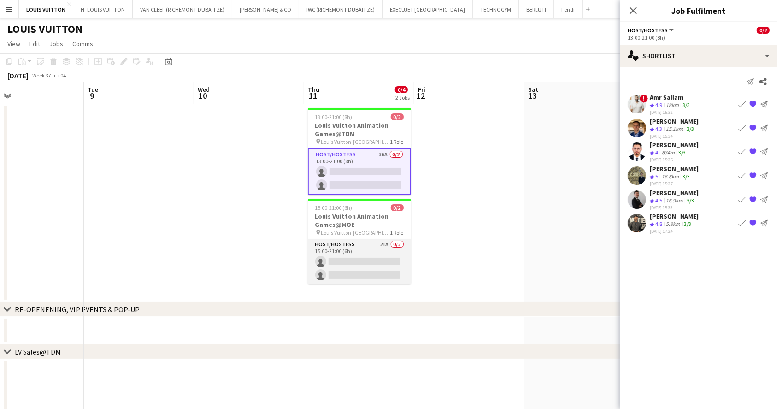
click at [393, 253] on app-card-role "Host/Hostess 21A 0/2 15:00-21:00 (6h) single-neutral-actions single-neutral-act…" at bounding box center [359, 261] width 103 height 45
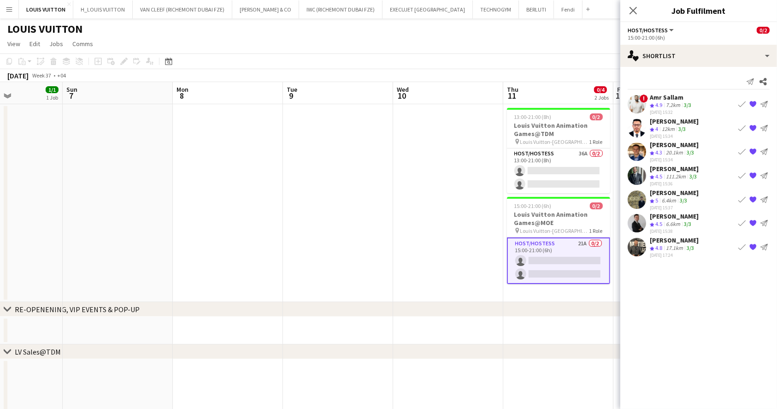
drag, startPoint x: 235, startPoint y: 208, endPoint x: 325, endPoint y: 211, distance: 89.4
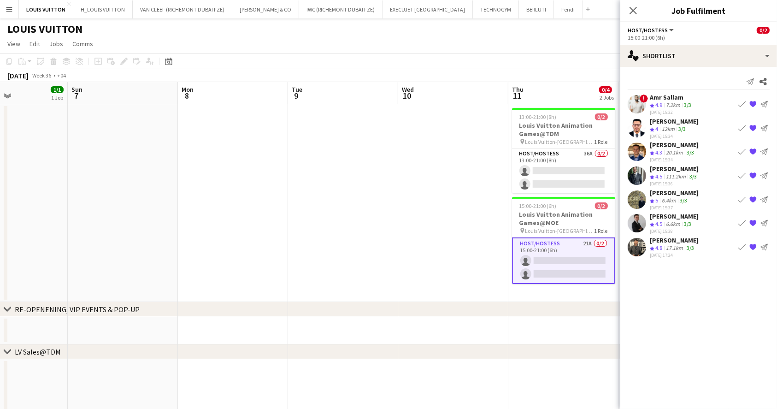
drag, startPoint x: 181, startPoint y: 215, endPoint x: 409, endPoint y: 228, distance: 228.9
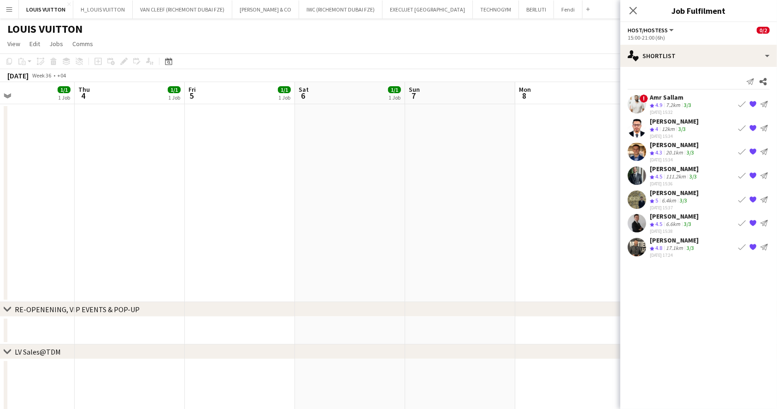
click at [453, 223] on app-date-cell at bounding box center [460, 203] width 110 height 198
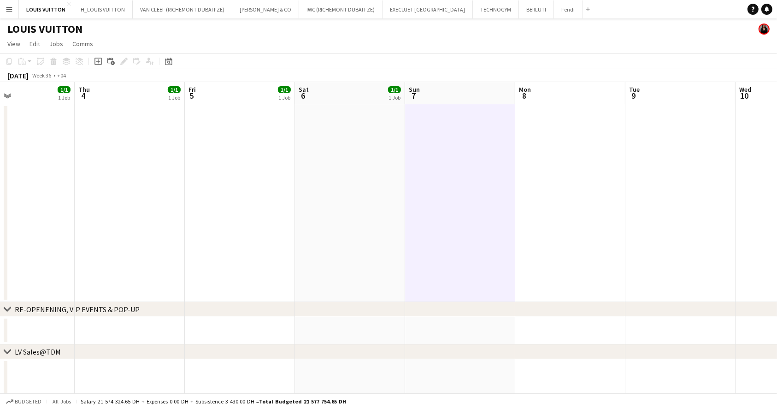
drag, startPoint x: 268, startPoint y: 205, endPoint x: 367, endPoint y: 208, distance: 99.1
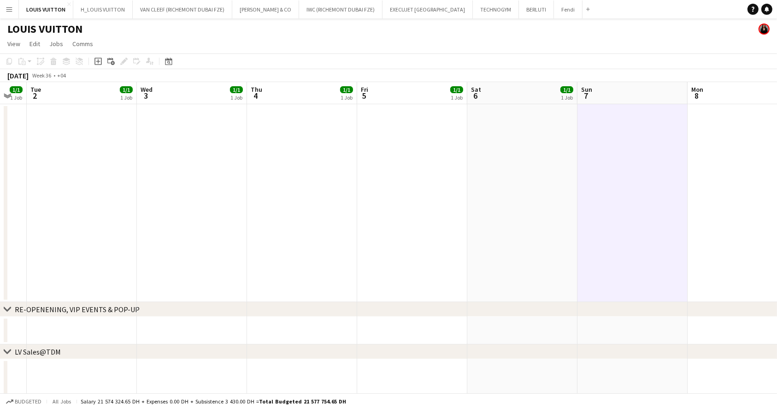
drag, startPoint x: 245, startPoint y: 208, endPoint x: 577, endPoint y: 216, distance: 332.8
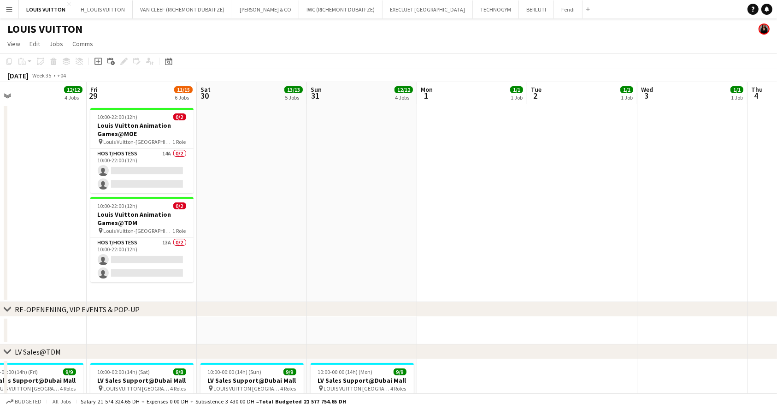
drag, startPoint x: 206, startPoint y: 182, endPoint x: 478, endPoint y: 185, distance: 271.9
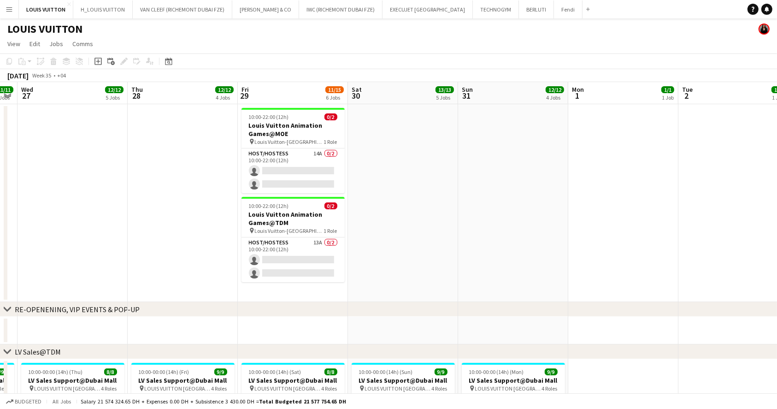
drag, startPoint x: 112, startPoint y: 193, endPoint x: 265, endPoint y: 193, distance: 153.4
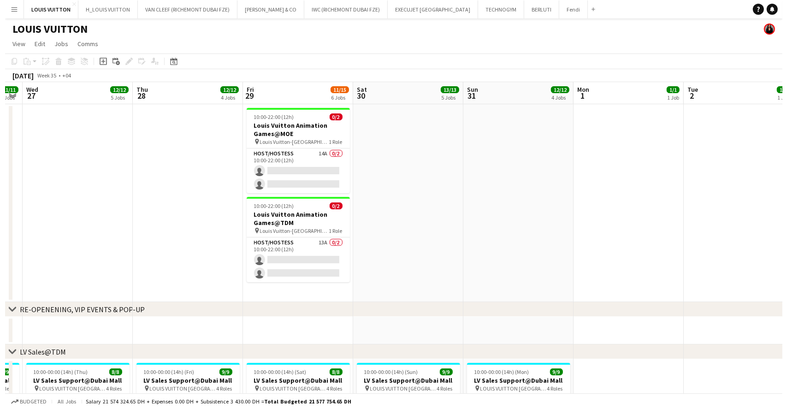
scroll to position [0, 193]
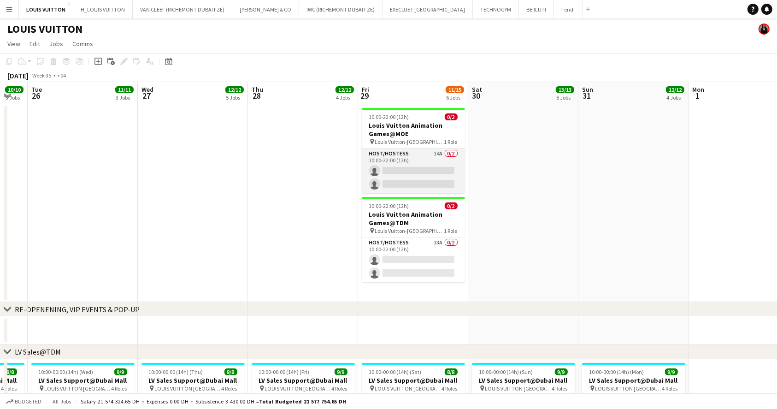
click at [428, 151] on app-card-role "Host/Hostess 14A 0/2 10:00-22:00 (12h) single-neutral-actions single-neutral-ac…" at bounding box center [413, 170] width 103 height 45
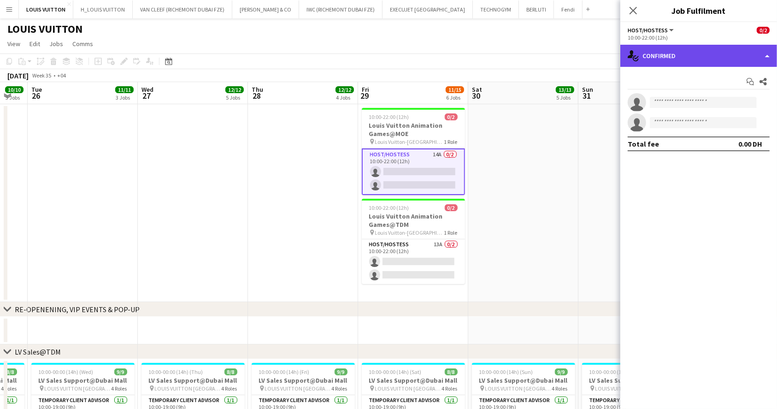
click at [725, 57] on div "single-neutral-actions-check-2 Confirmed" at bounding box center [698, 56] width 157 height 22
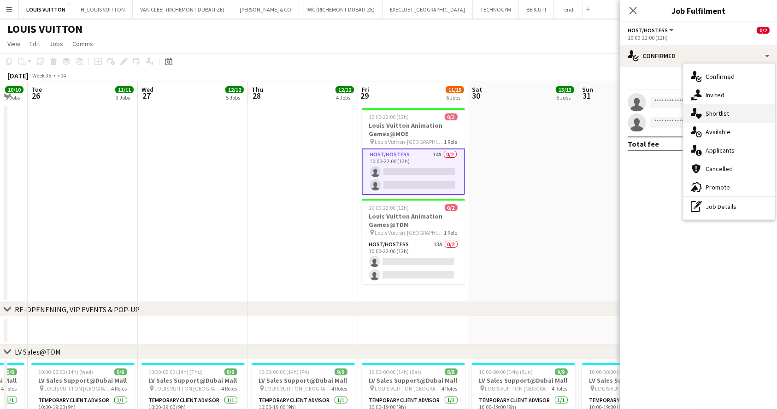
click at [729, 118] on div "single-neutral-actions-heart Shortlist" at bounding box center [728, 113] width 91 height 18
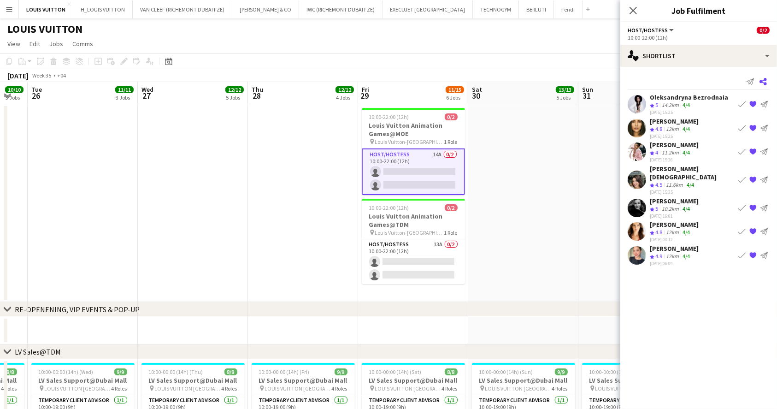
click at [763, 80] on icon "Share" at bounding box center [762, 81] width 7 height 7
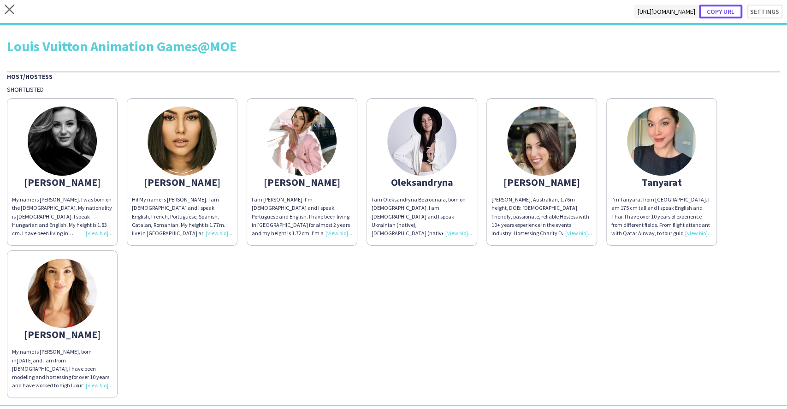
drag, startPoint x: 719, startPoint y: 12, endPoint x: 700, endPoint y: 0, distance: 21.7
click at [719, 12] on button "Copy url" at bounding box center [720, 12] width 43 height 14
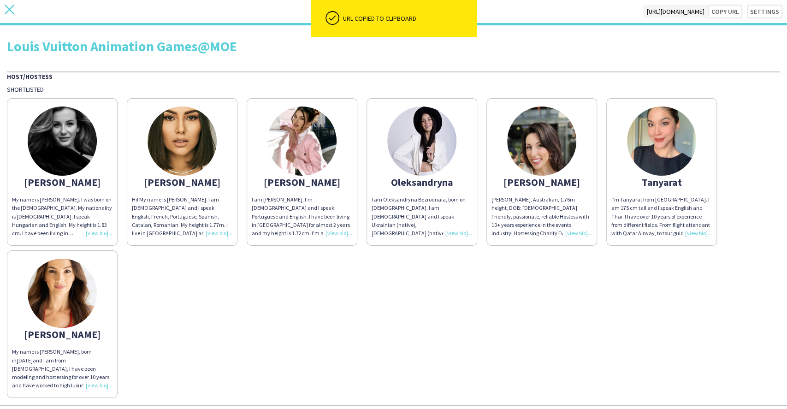
click at [7, 8] on icon "close" at bounding box center [10, 10] width 10 height 10
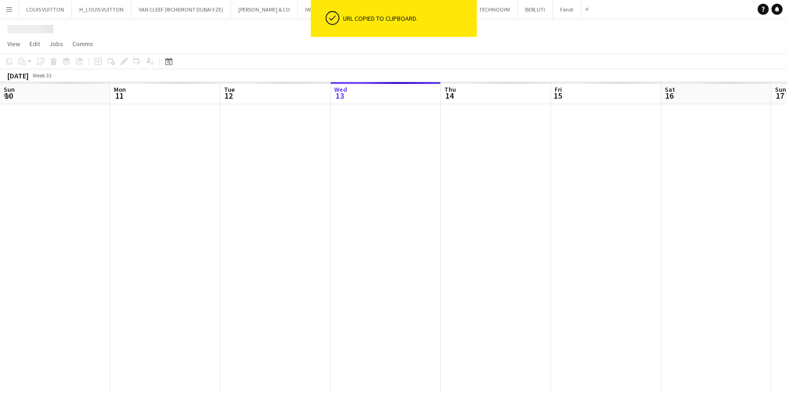
scroll to position [0, 220]
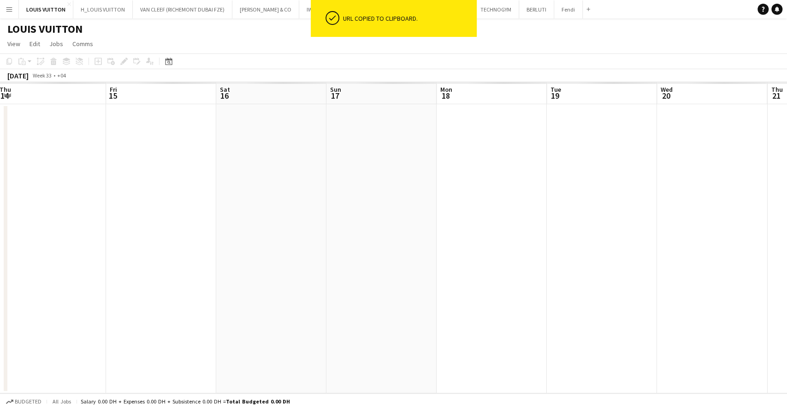
drag, startPoint x: 599, startPoint y: 222, endPoint x: 441, endPoint y: 200, distance: 160.4
click at [193, 199] on app-calendar-viewport "Sun 10 Mon 11 Tue 12 Wed 13 Thu 14 Fri 15 Sat 16 Sun 17 Mon 18 Tue 19 Wed 20 Th…" at bounding box center [393, 237] width 787 height 311
drag, startPoint x: 291, startPoint y: 234, endPoint x: 313, endPoint y: 229, distance: 22.1
click at [256, 234] on app-calendar-viewport "Wed 13 Thu 14 Fri 15 Sat 16 Sun 17 Mon 18 Tue 19 Wed 20 Thu 21 Fri 22 Sat 23 Su…" at bounding box center [393, 237] width 787 height 311
click at [134, 238] on app-calendar-viewport "Sat 16 Sun 17 Mon 18 Tue 19 Wed 20 Thu 21 Fri 22 Sat 23 Sun 24 Mon 25 Tue 26 We…" at bounding box center [393, 237] width 787 height 311
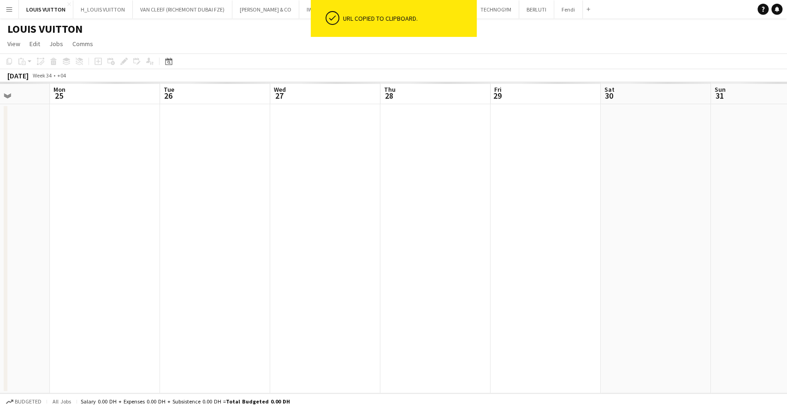
drag, startPoint x: 305, startPoint y: 251, endPoint x: 279, endPoint y: 251, distance: 26.3
click at [291, 251] on app-calendar-viewport "Thu 21 Fri 22 Sat 23 Sun 24 Mon 25 Tue 26 Wed 27 Thu 28 Fri 29 Sat 30 Sun 31 Mo…" at bounding box center [393, 237] width 787 height 311
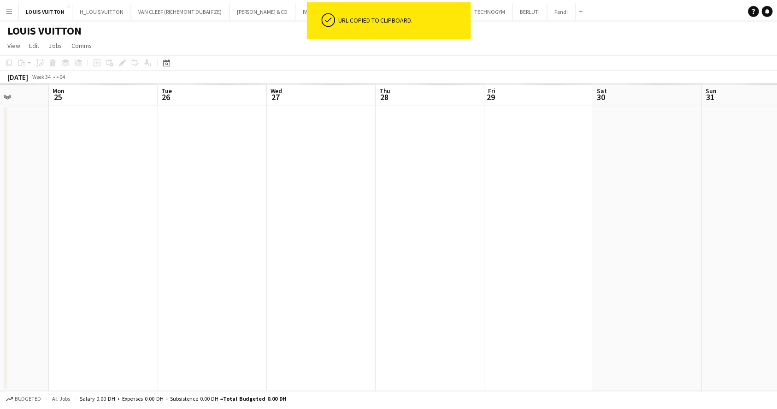
scroll to position [0, 405]
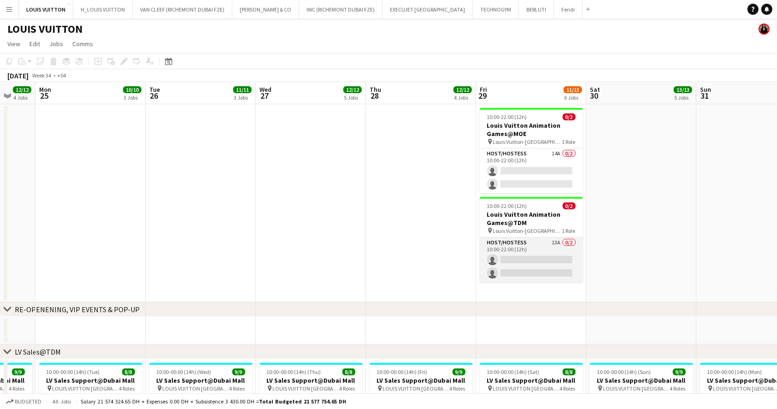
click at [535, 256] on app-card-role "Host/Hostess 13A 0/2 10:00-22:00 (12h) single-neutral-actions single-neutral-ac…" at bounding box center [531, 259] width 103 height 45
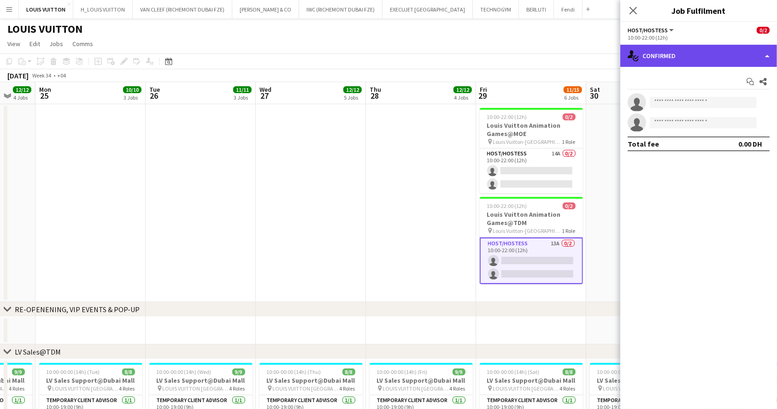
click at [675, 51] on div "single-neutral-actions-check-2 Confirmed" at bounding box center [698, 56] width 157 height 22
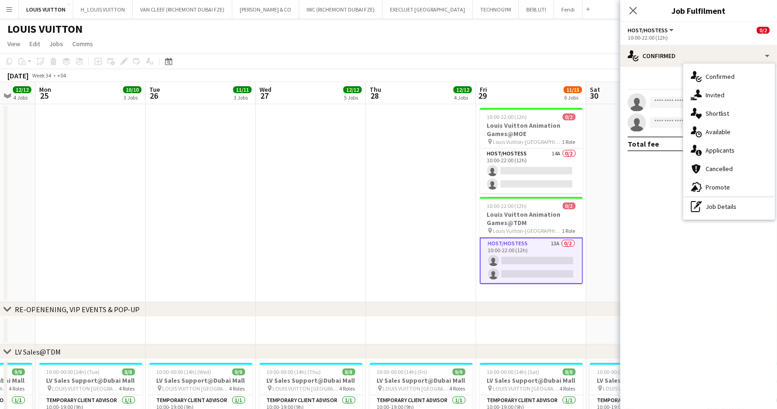
drag, startPoint x: 737, startPoint y: 120, endPoint x: 658, endPoint y: 90, distance: 84.6
click at [736, 120] on div "single-neutral-actions-heart Shortlist" at bounding box center [728, 113] width 91 height 18
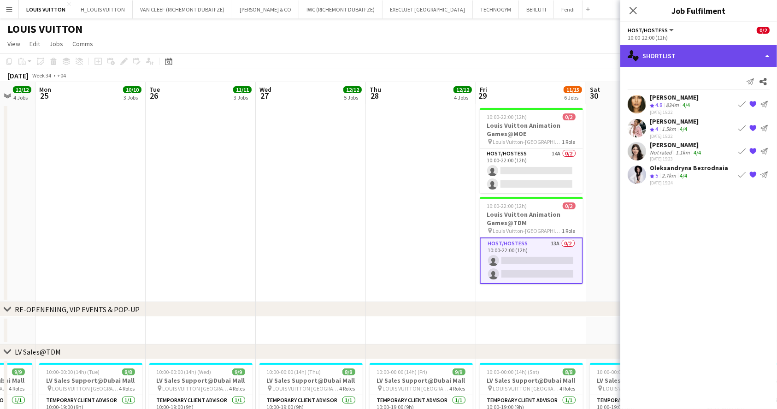
click at [673, 53] on div "single-neutral-actions-heart Shortlist" at bounding box center [698, 56] width 157 height 22
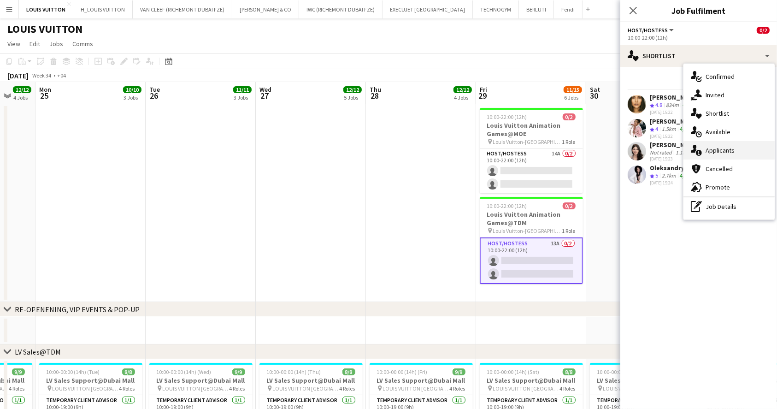
click at [722, 152] on div "single-neutral-actions-information Applicants" at bounding box center [728, 150] width 91 height 18
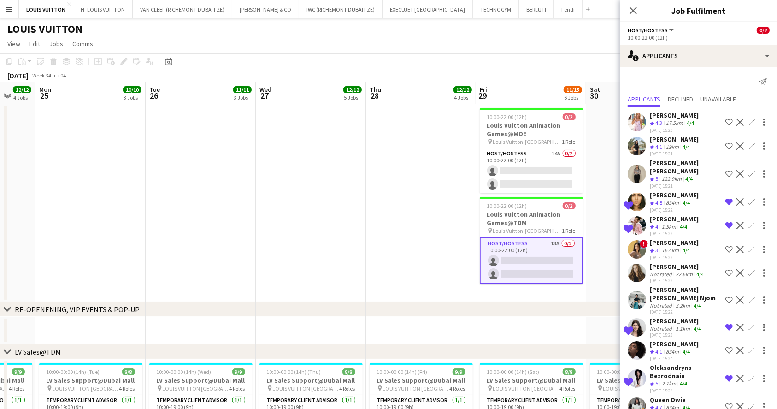
scroll to position [18, 0]
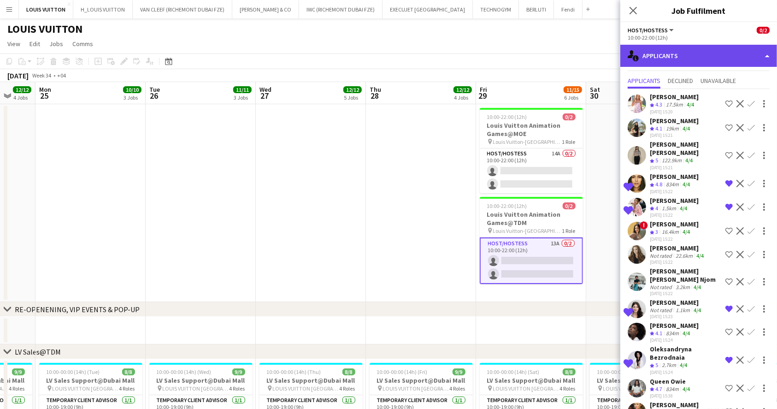
click at [686, 59] on div "single-neutral-actions-information Applicants" at bounding box center [698, 56] width 157 height 22
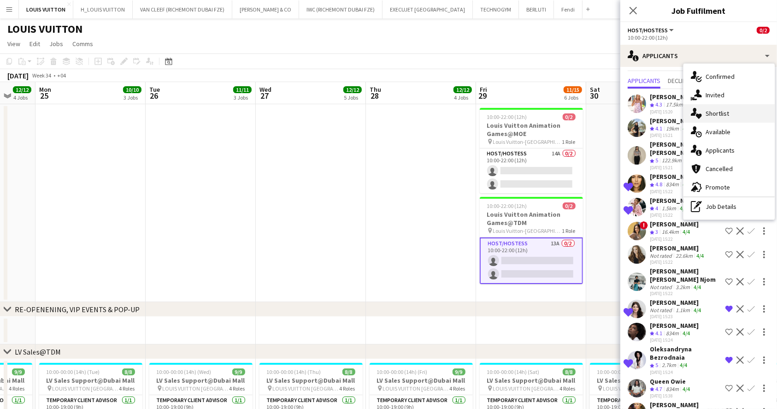
click at [719, 113] on div "single-neutral-actions-heart Shortlist" at bounding box center [728, 113] width 91 height 18
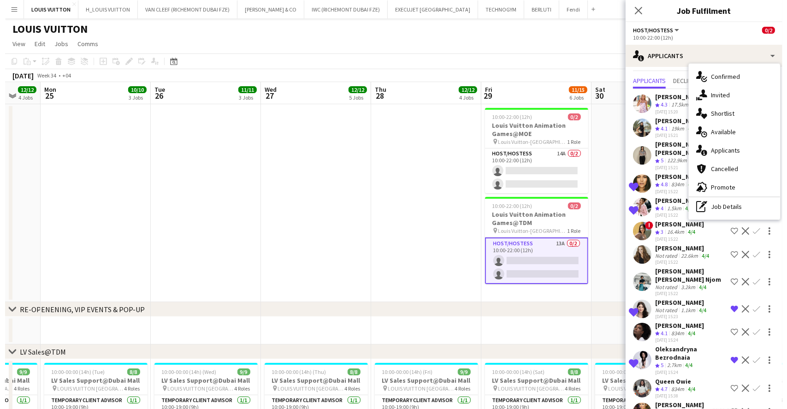
scroll to position [0, 0]
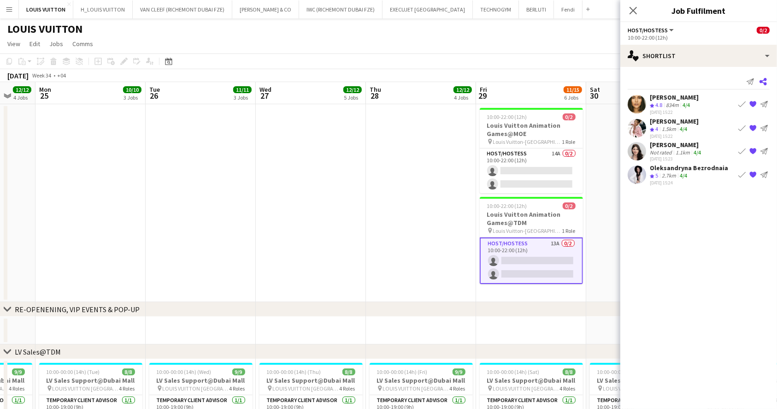
click at [763, 81] on icon at bounding box center [762, 81] width 7 height 7
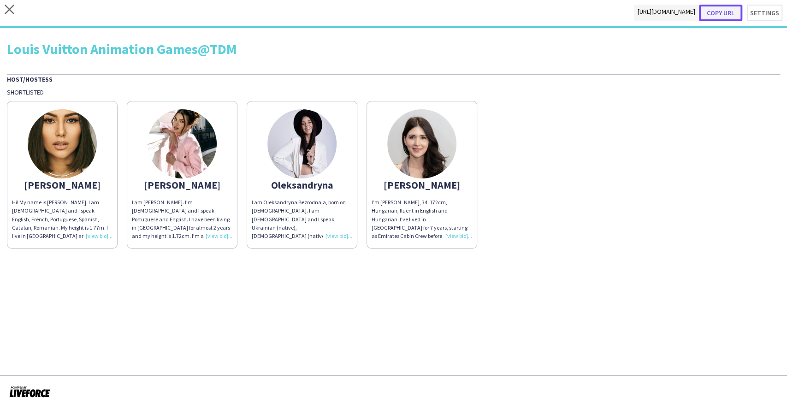
click at [732, 13] on button "Copy url" at bounding box center [720, 13] width 43 height 17
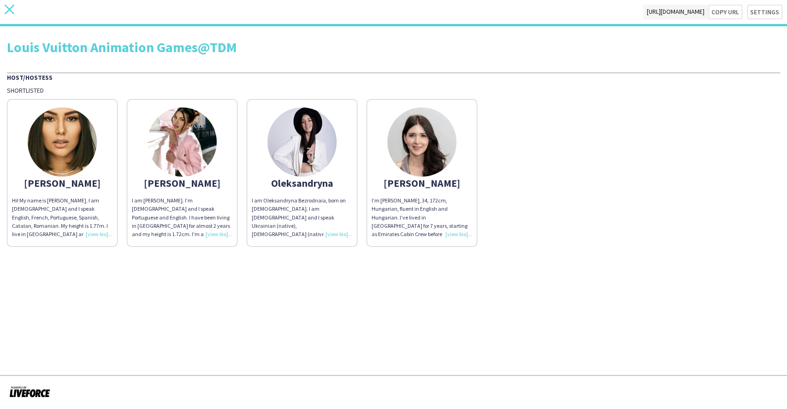
click at [8, 10] on icon at bounding box center [10, 10] width 10 height 10
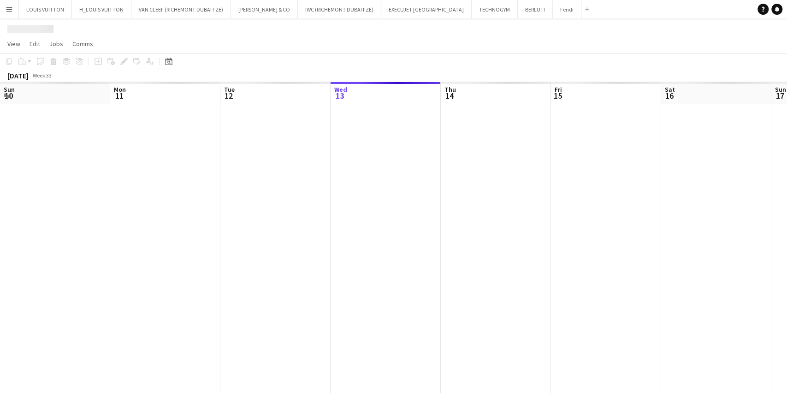
scroll to position [0, 220]
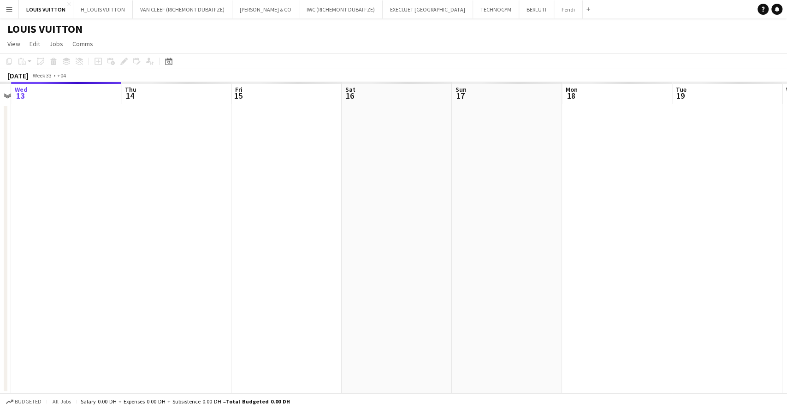
drag, startPoint x: 571, startPoint y: 242, endPoint x: 409, endPoint y: 240, distance: 162.7
click at [237, 242] on app-calendar-viewport "Sun 10 Mon 11 Tue 12 Wed 13 Thu 14 Fri 15 Sat 16 Sun 17 Mon 18 Tue 19 Wed 20 Th…" at bounding box center [393, 237] width 787 height 311
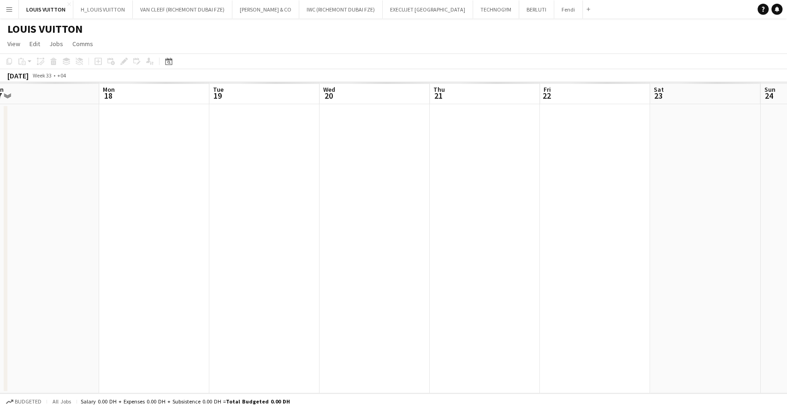
drag, startPoint x: 175, startPoint y: 258, endPoint x: 83, endPoint y: 257, distance: 91.2
click at [67, 258] on app-calendar-viewport "Wed 13 Thu 14 Fri 15 Sat 16 Sun 17 Mon 18 Tue 19 Wed 20 Thu 21 Fri 22 Sat 23 Su…" at bounding box center [393, 237] width 787 height 311
drag, startPoint x: 468, startPoint y: 263, endPoint x: 223, endPoint y: 275, distance: 245.9
click at [248, 278] on app-calendar-viewport "Mon 18 Tue 19 Wed 20 Thu 21 Fri 22 Sat 23 Sun 24 Mon 25 Tue 26 Wed 27 Thu 28 Fr…" at bounding box center [393, 237] width 787 height 311
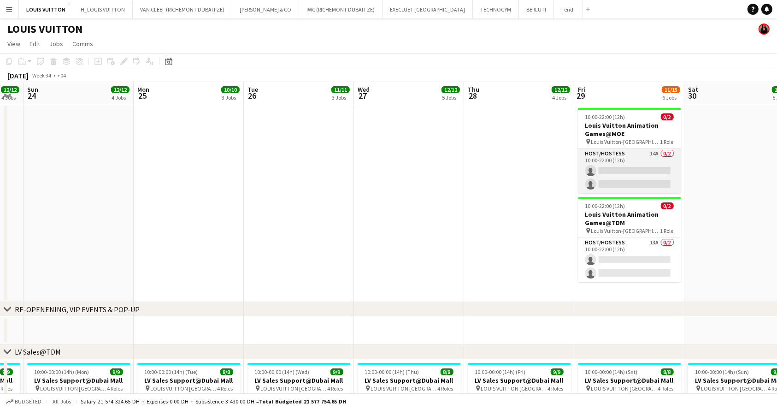
click at [626, 166] on app-card-role "Host/Hostess 14A 0/2 10:00-22:00 (12h) single-neutral-actions single-neutral-ac…" at bounding box center [629, 170] width 103 height 45
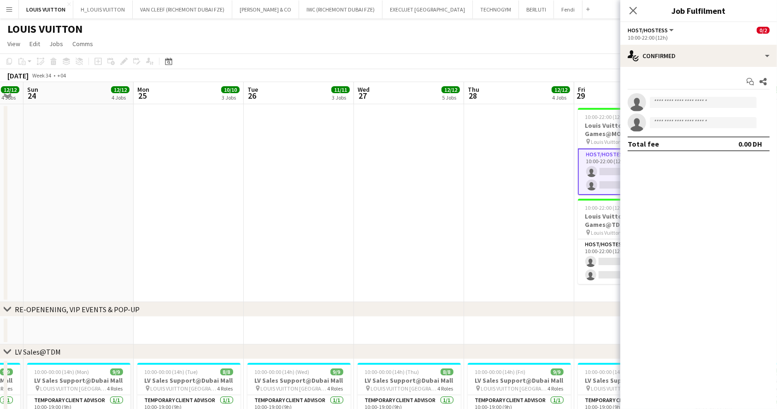
click at [675, 42] on app-options-switcher "Host/Hostess All roles Host/Hostess 0/2 10:00-22:00 (12h)" at bounding box center [698, 33] width 157 height 23
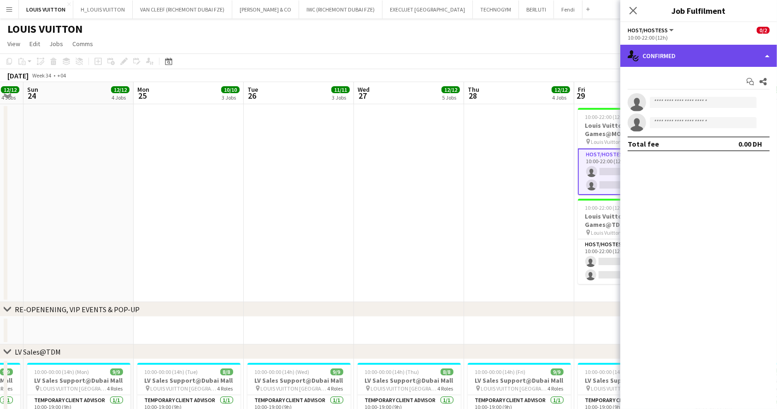
click at [678, 53] on div "single-neutral-actions-check-2 Confirmed" at bounding box center [698, 56] width 157 height 22
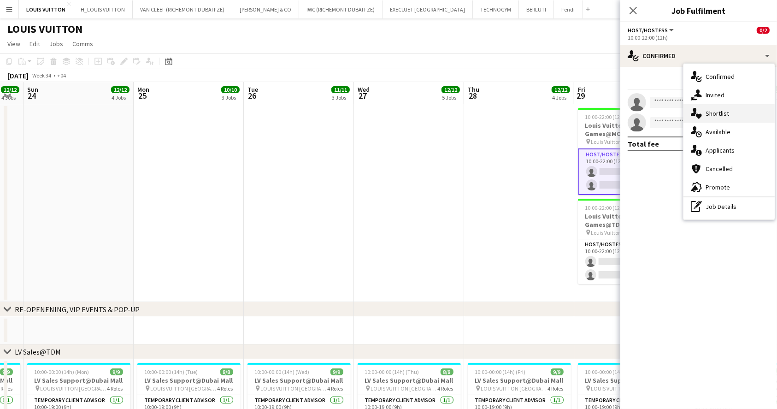
click at [718, 112] on div "single-neutral-actions-heart Shortlist" at bounding box center [728, 113] width 91 height 18
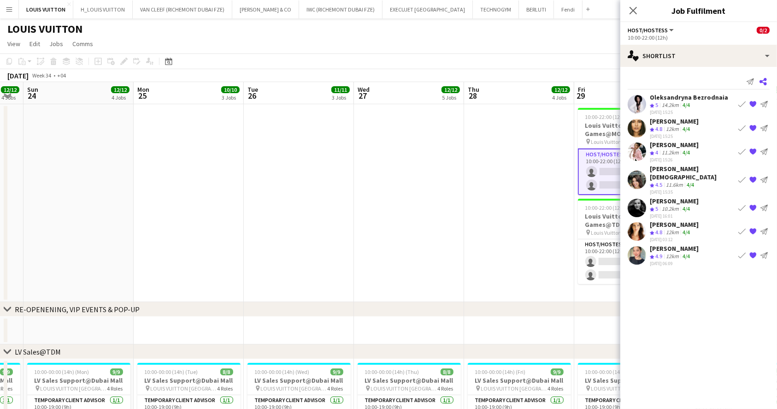
click at [762, 83] on icon "Share" at bounding box center [762, 81] width 7 height 7
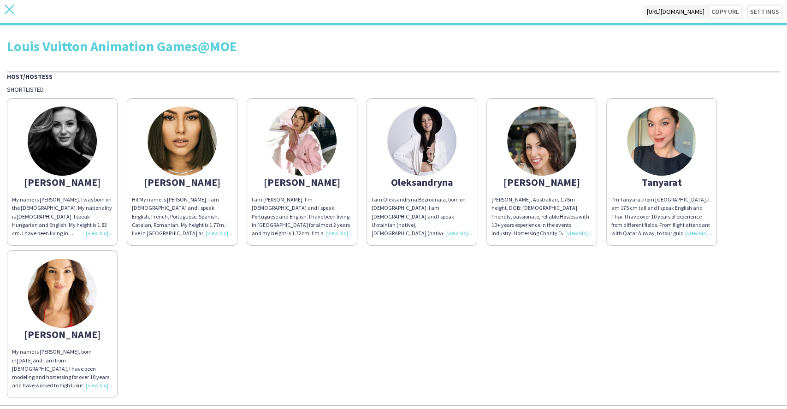
click at [12, 11] on icon "close" at bounding box center [10, 10] width 10 height 10
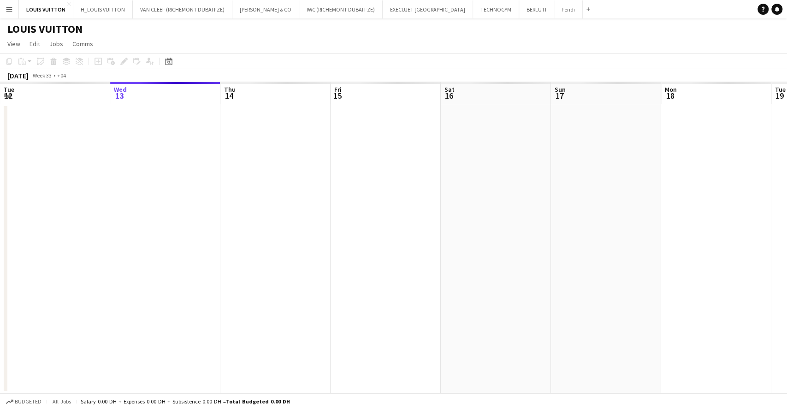
scroll to position [0, 341]
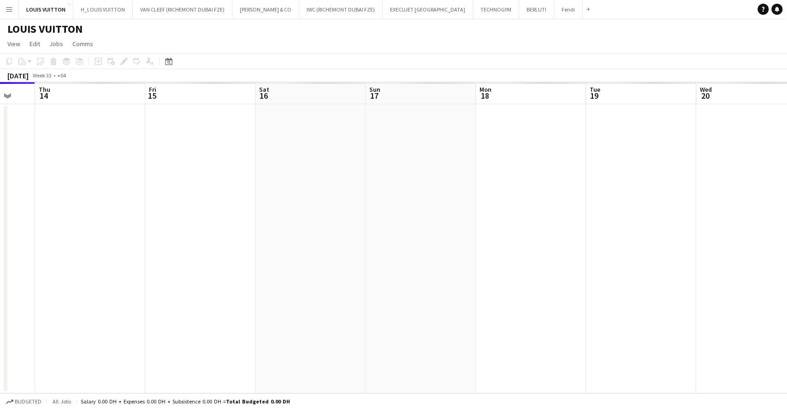
drag, startPoint x: 434, startPoint y: 258, endPoint x: 367, endPoint y: 254, distance: 67.0
click at [341, 258] on app-calendar-viewport "Sun 10 Mon 11 Tue 12 Wed 13 Thu 14 Fri 15 Sat 16 Sun 17 Mon 18 Tue 19 Wed 20 Th…" at bounding box center [393, 237] width 787 height 311
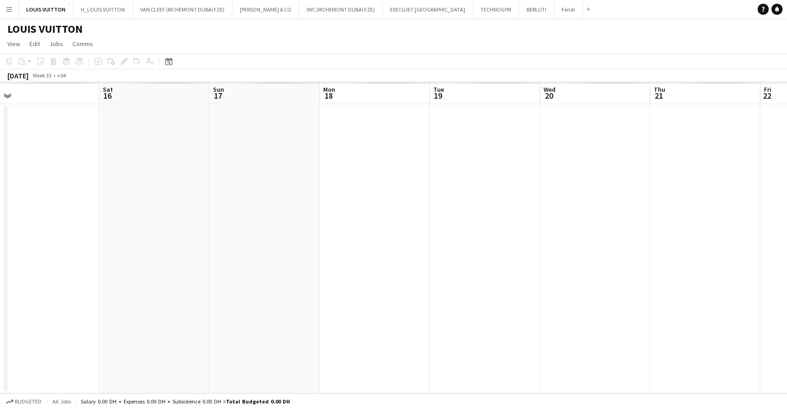
drag, startPoint x: 309, startPoint y: 281, endPoint x: 373, endPoint y: 283, distance: 64.1
click at [297, 281] on app-calendar-viewport "Tue 12 Wed 13 Thu 14 Fri 15 Sat 16 Sun 17 Mon 18 Tue 19 Wed 20 Thu 21 Fri 22 Sa…" at bounding box center [393, 237] width 787 height 311
drag, startPoint x: 436, startPoint y: 295, endPoint x: 302, endPoint y: 296, distance: 133.6
click at [328, 295] on app-calendar-viewport "Fri 15 Sat 16 Sun 17 Mon 18 Tue 19 Wed 20 Thu 21 Fri 22 Sat 23 Sun 24 Mon 25 Tu…" at bounding box center [393, 237] width 787 height 311
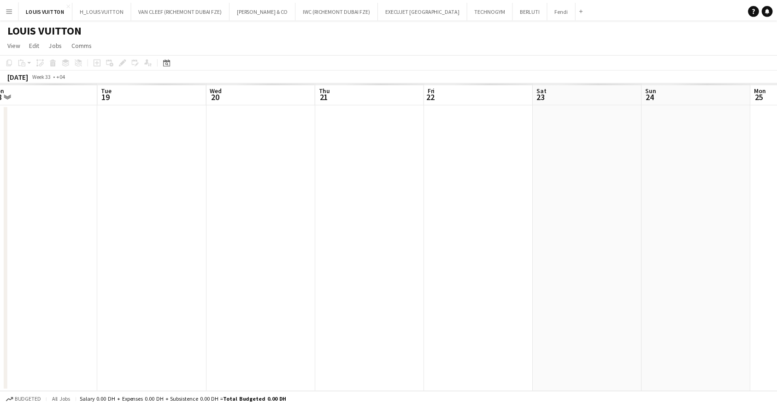
scroll to position [0, 459]
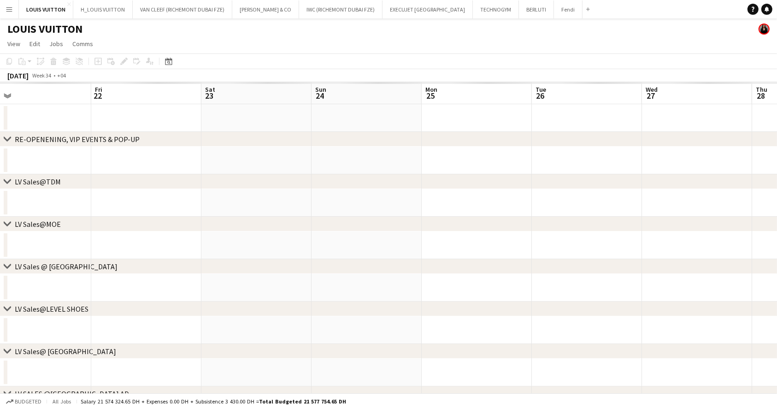
drag, startPoint x: 575, startPoint y: 288, endPoint x: 132, endPoint y: 249, distance: 444.9
click at [152, 249] on app-calendar-viewport "Sun 17 Mon 18 Tue 19 Wed 20 Thu 21 Fri 22 Sat 23 Sun 24 Mon 25 Tue 26 Wed 27 Th…" at bounding box center [388, 319] width 777 height 474
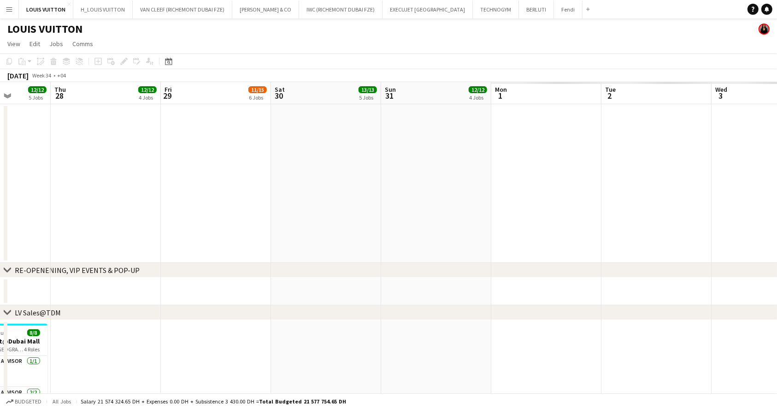
drag, startPoint x: 521, startPoint y: 221, endPoint x: 202, endPoint y: 221, distance: 318.9
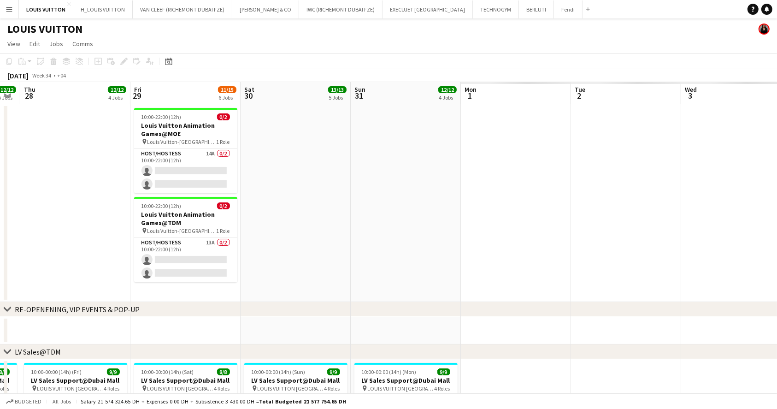
drag, startPoint x: 430, startPoint y: 230, endPoint x: 164, endPoint y: 226, distance: 266.8
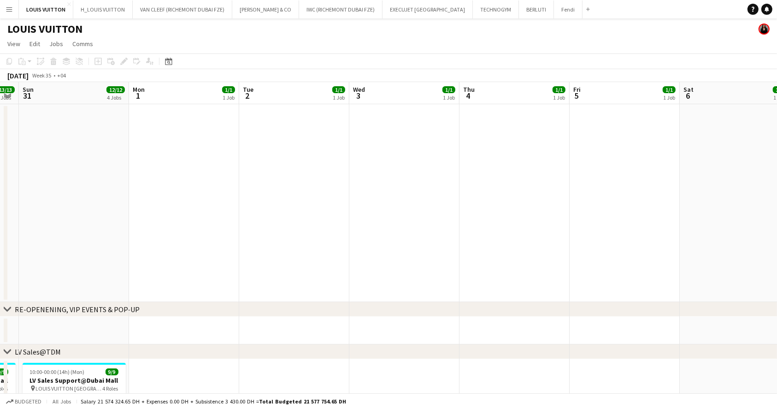
drag, startPoint x: 452, startPoint y: 223, endPoint x: 226, endPoint y: 208, distance: 226.3
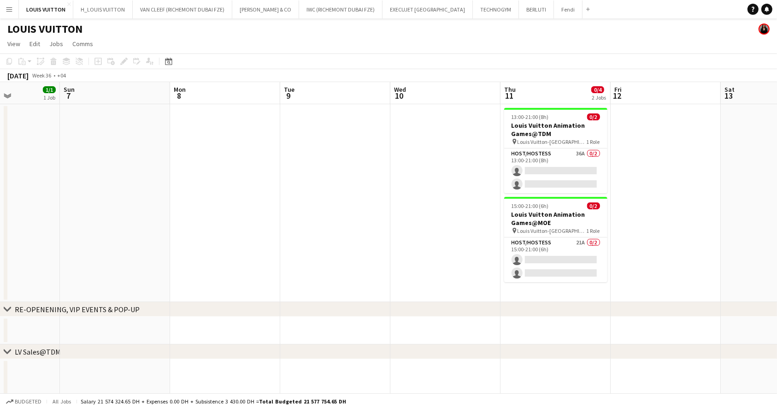
drag, startPoint x: 503, startPoint y: 208, endPoint x: 229, endPoint y: 212, distance: 274.7
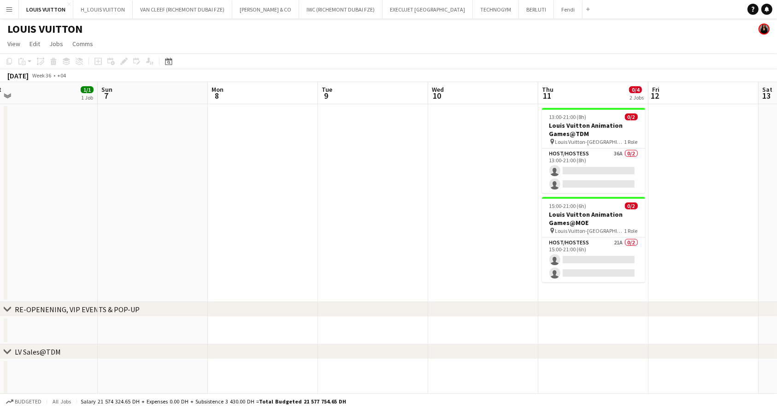
drag, startPoint x: 352, startPoint y: 216, endPoint x: 192, endPoint y: 217, distance: 160.8
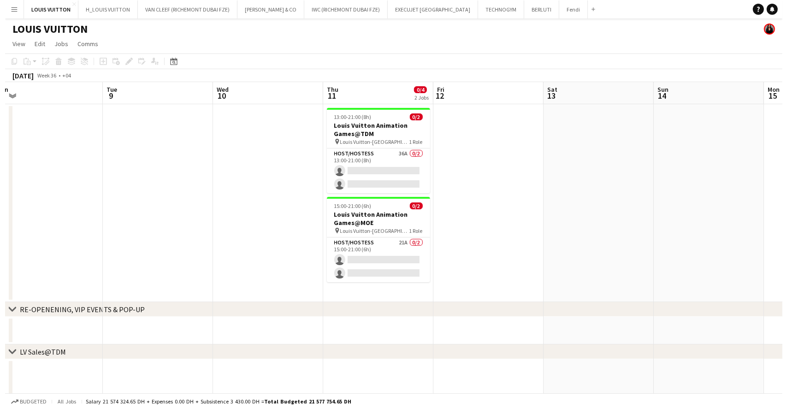
scroll to position [0, 350]
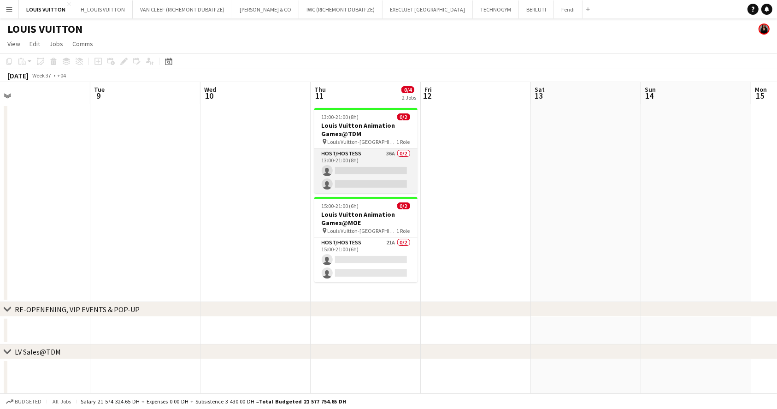
click at [364, 163] on app-card-role "Host/Hostess 36A 0/2 13:00-21:00 (8h) single-neutral-actions single-neutral-act…" at bounding box center [365, 170] width 103 height 45
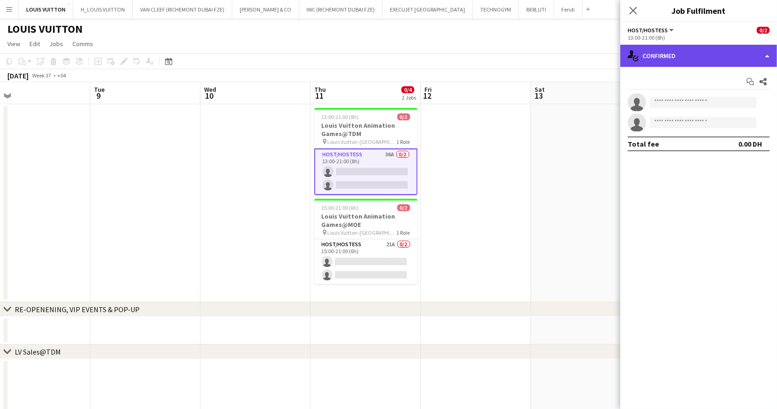
click at [732, 57] on div "single-neutral-actions-check-2 Confirmed" at bounding box center [698, 56] width 157 height 22
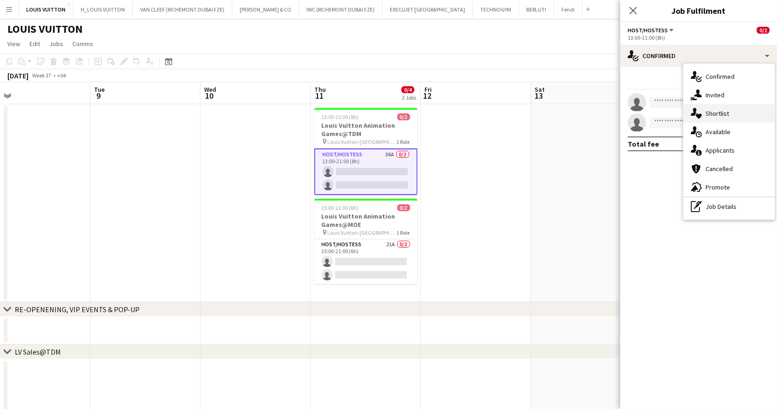
click at [728, 110] on div "single-neutral-actions-heart Shortlist" at bounding box center [728, 113] width 91 height 18
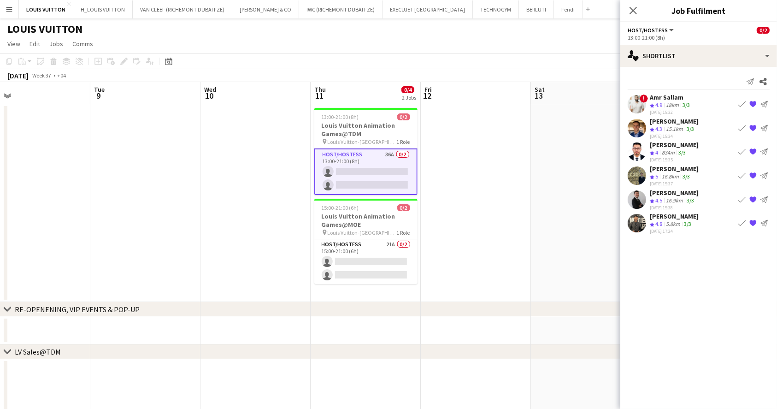
drag, startPoint x: 763, startPoint y: 82, endPoint x: 763, endPoint y: 71, distance: 11.1
click at [763, 82] on icon "Share" at bounding box center [762, 81] width 7 height 7
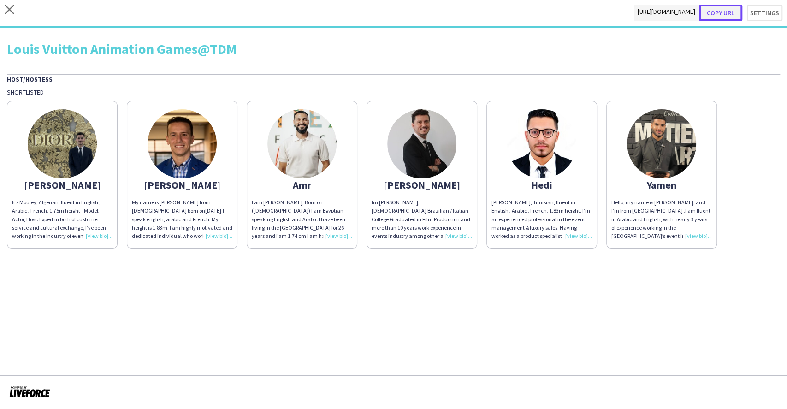
click at [724, 12] on button "Copy url" at bounding box center [720, 13] width 43 height 17
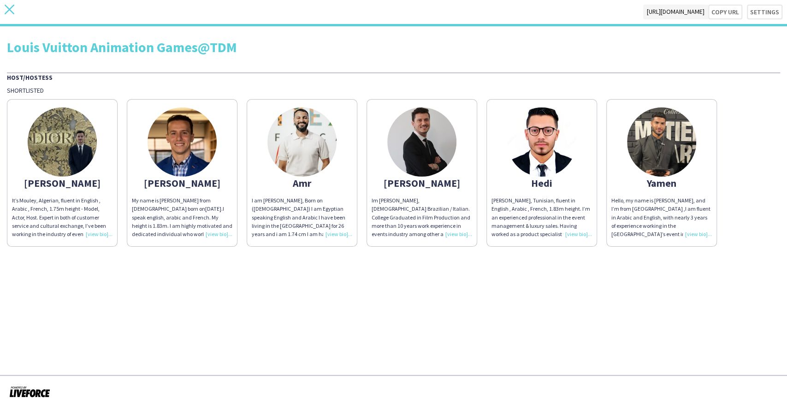
click at [9, 6] on icon "close" at bounding box center [10, 10] width 10 height 10
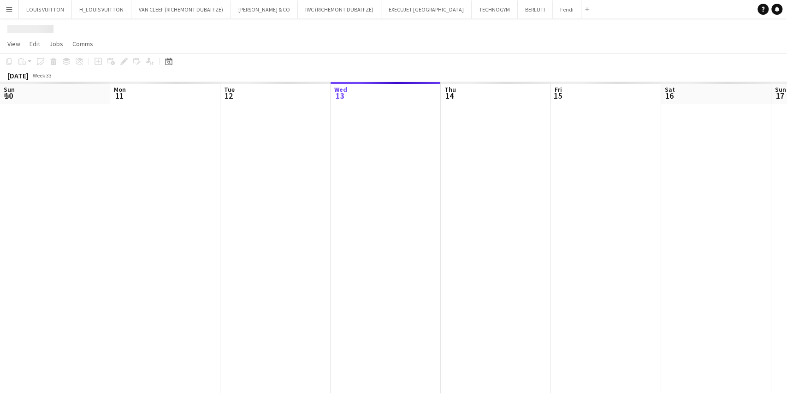
scroll to position [0, 220]
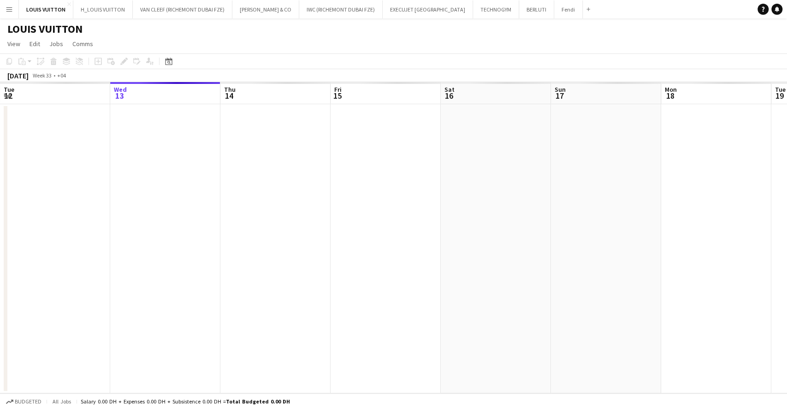
drag, startPoint x: 627, startPoint y: 214, endPoint x: 238, endPoint y: 178, distance: 390.6
click at [286, 178] on app-calendar-viewport "Sun 10 Mon 11 Tue 12 Wed 13 Thu 14 Fri 15 Sat 16 Sun 17 Mon 18 Tue 19 Wed 20 Th…" at bounding box center [393, 237] width 787 height 311
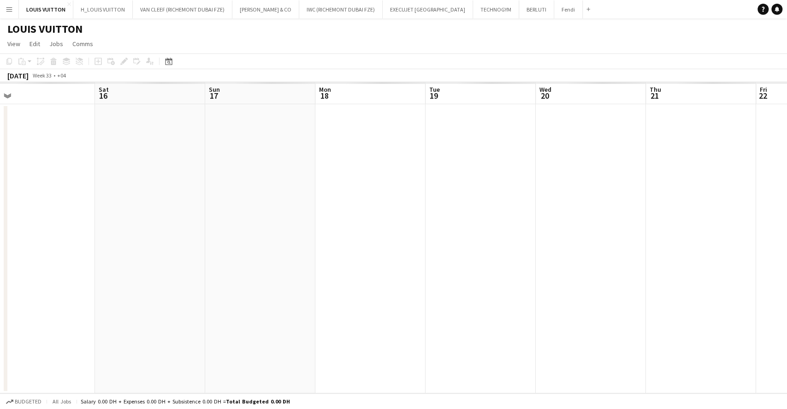
drag, startPoint x: 387, startPoint y: 209, endPoint x: 0, endPoint y: 219, distance: 387.2
click at [34, 223] on app-calendar-viewport "Wed 13 Thu 14 Fri 15 Sat 16 Sun 17 Mon 18 Tue 19 Wed 20 Thu 21 Fri 22 Sat 23 Su…" at bounding box center [393, 237] width 787 height 311
drag, startPoint x: 270, startPoint y: 245, endPoint x: 199, endPoint y: 244, distance: 71.0
click at [199, 244] on app-calendar-viewport "Sat 16 Sun 17 Mon 18 Tue 19 Wed 20 Thu 21 Fri 22 Sat 23 Sun 24 Mon 25 Tue 26 We…" at bounding box center [393, 237] width 787 height 311
drag, startPoint x: 430, startPoint y: 247, endPoint x: 489, endPoint y: 259, distance: 59.7
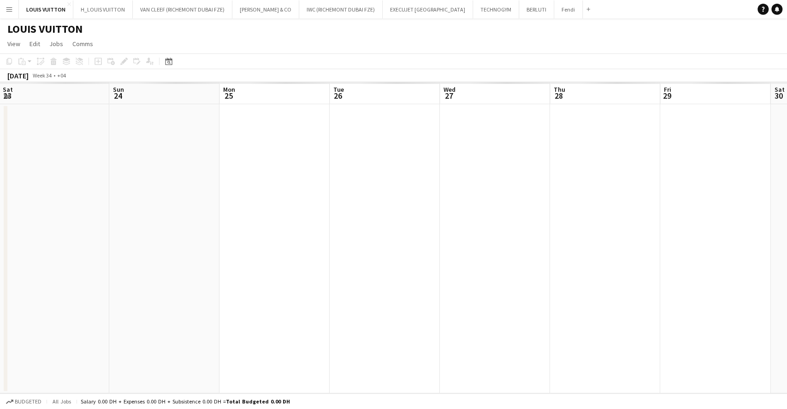
click at [144, 241] on app-calendar-viewport "Tue 19 Wed 20 Thu 21 Fri 22 Sat 23 Sun 24 Mon 25 Tue 26 Wed 27 Thu 28 Fri 29 Sa…" at bounding box center [393, 237] width 787 height 311
drag, startPoint x: 490, startPoint y: 261, endPoint x: 144, endPoint y: 254, distance: 346.1
click at [163, 258] on app-calendar-viewport "Sat 23 Sun 24 Mon 25 Tue 26 Wed 27 Thu 28 Fri 29 Sat 30 Sun 31 Mon 1 Tue 2 Wed …" at bounding box center [393, 237] width 787 height 311
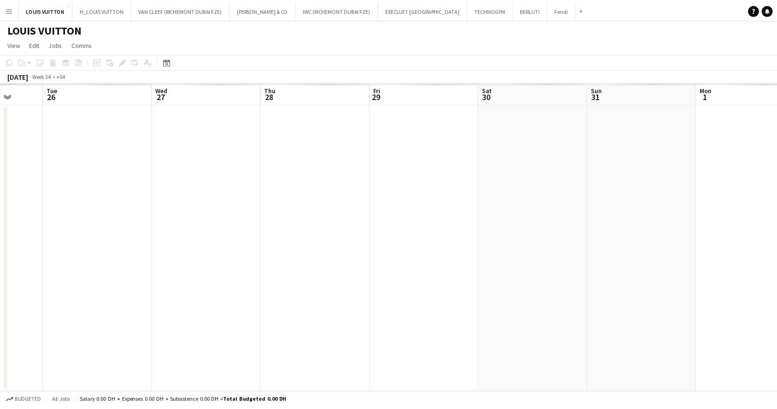
scroll to position [0, 284]
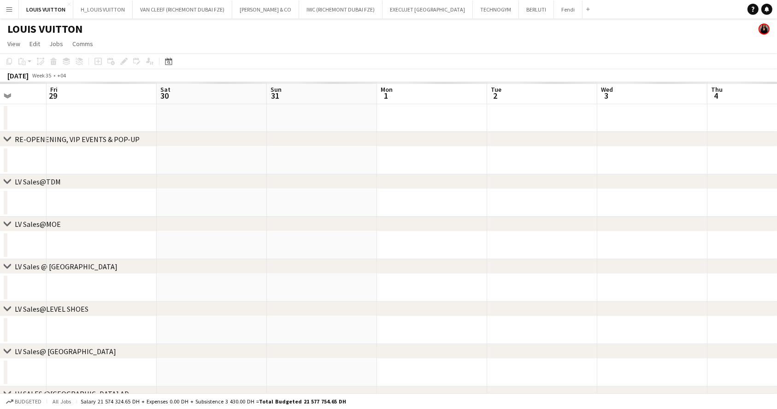
drag, startPoint x: 484, startPoint y: 223, endPoint x: 194, endPoint y: 238, distance: 290.2
click at [254, 248] on div "chevron-right RE-OPENENING, VIP EVENTS & POP-UP chevron-right LV Sales@TDM chev…" at bounding box center [388, 319] width 777 height 474
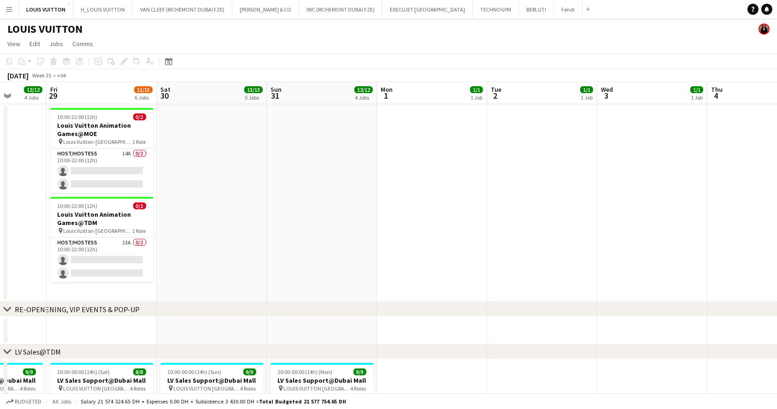
scroll to position [0, 336]
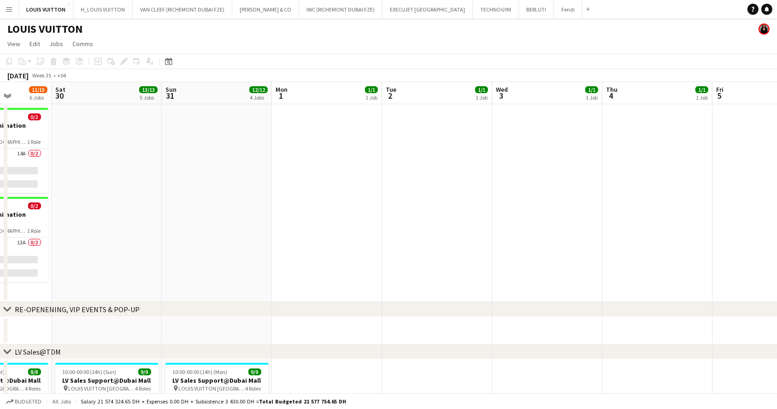
drag, startPoint x: 604, startPoint y: 200, endPoint x: 370, endPoint y: 200, distance: 234.1
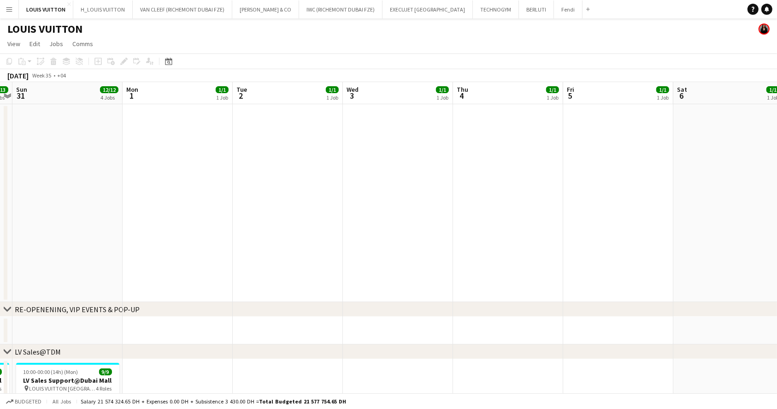
drag, startPoint x: 520, startPoint y: 211, endPoint x: 113, endPoint y: 211, distance: 406.9
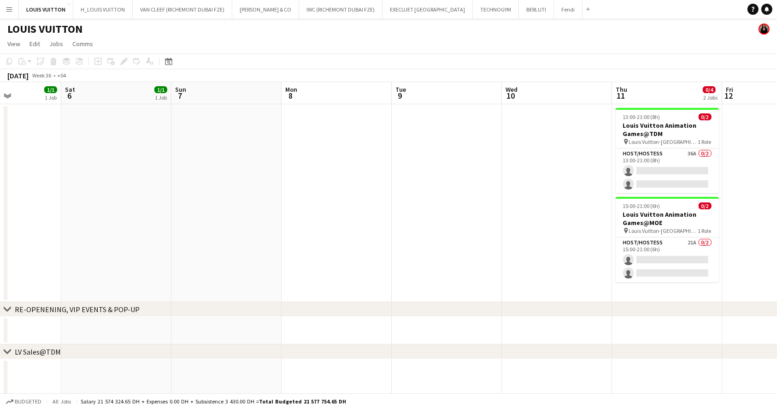
drag, startPoint x: 506, startPoint y: 247, endPoint x: 348, endPoint y: 230, distance: 159.4
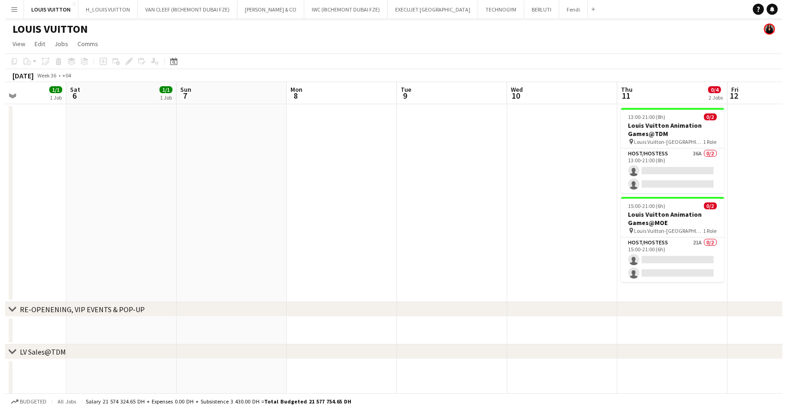
scroll to position [0, 330]
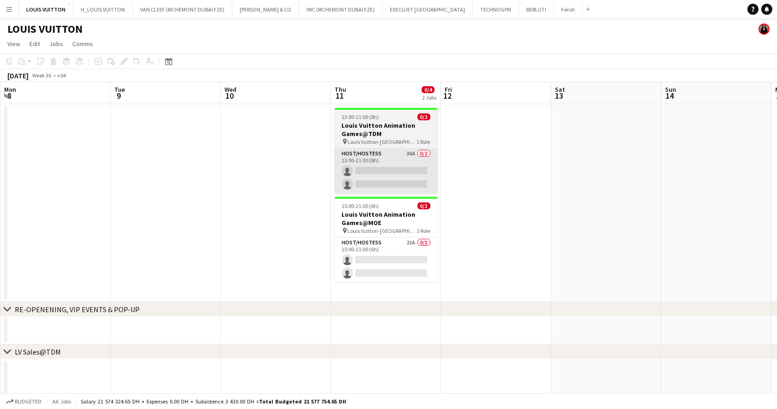
drag, startPoint x: 378, startPoint y: 247, endPoint x: 411, endPoint y: 185, distance: 70.3
click at [378, 247] on app-card-role "Host/Hostess 21A 0/2 15:00-21:00 (6h) single-neutral-actions single-neutral-act…" at bounding box center [386, 259] width 103 height 45
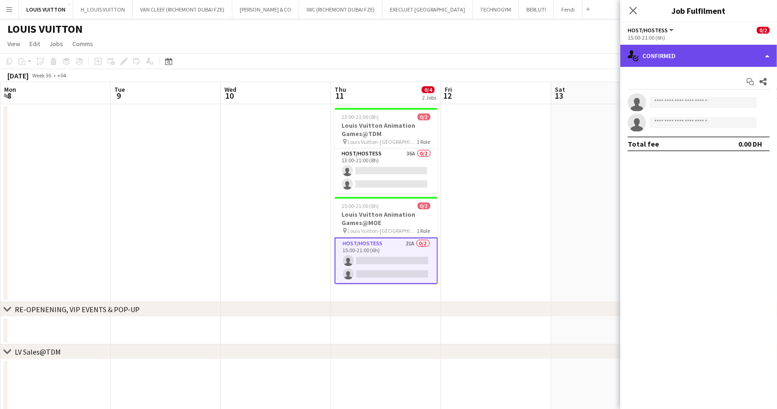
click at [695, 59] on div "single-neutral-actions-check-2 Confirmed" at bounding box center [698, 56] width 157 height 22
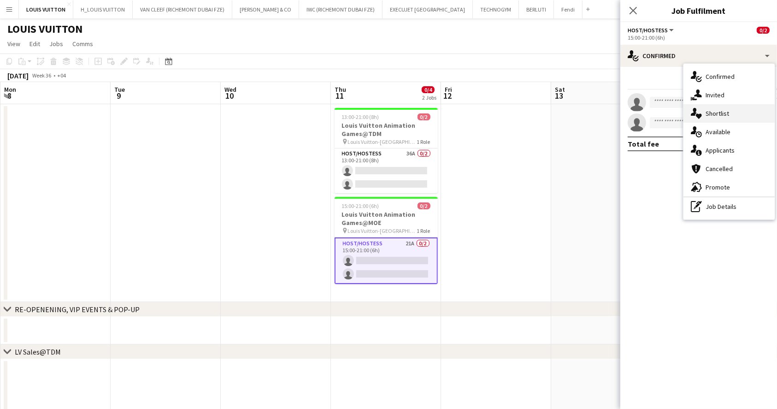
click at [722, 113] on div "single-neutral-actions-heart Shortlist" at bounding box center [728, 113] width 91 height 18
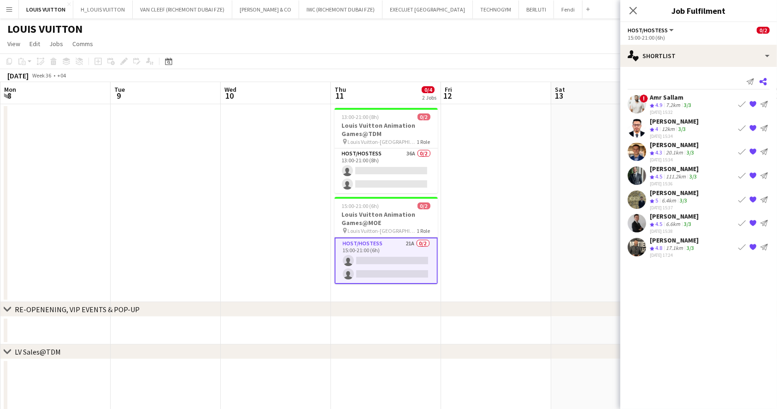
click at [763, 82] on icon "Share" at bounding box center [762, 81] width 7 height 7
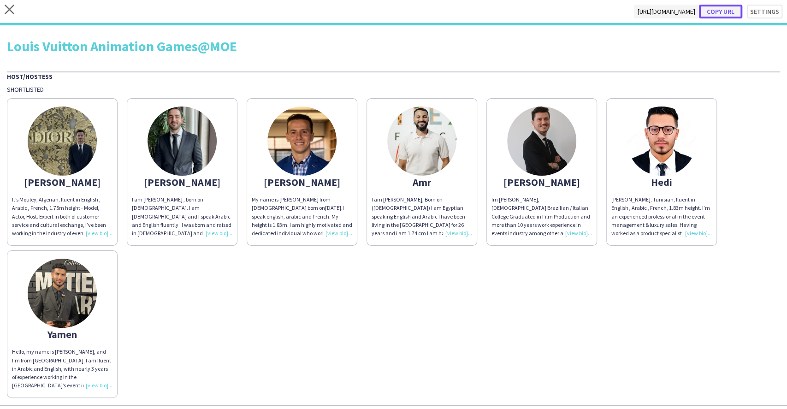
click at [717, 13] on button "Copy url" at bounding box center [720, 12] width 43 height 14
type textarea "**********"
click at [10, 8] on icon at bounding box center [10, 10] width 10 height 10
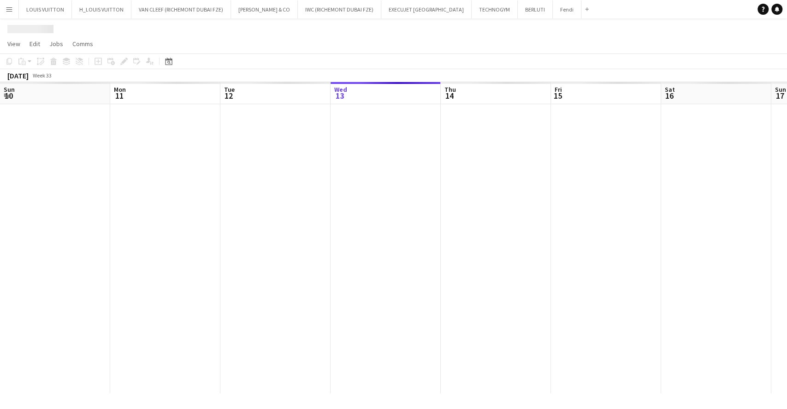
scroll to position [0, 220]
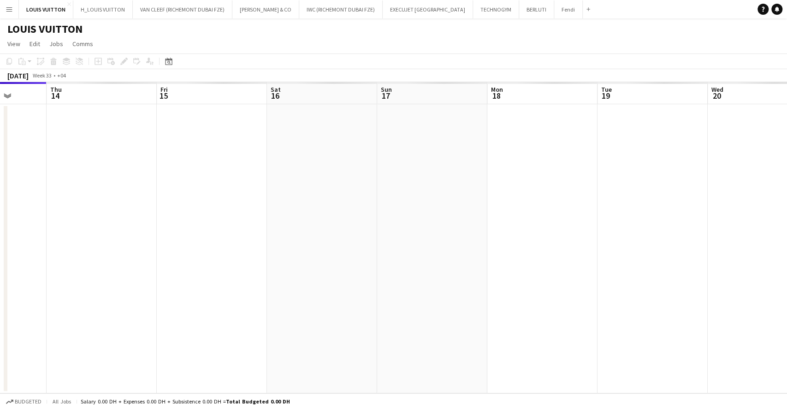
drag, startPoint x: 684, startPoint y: 253, endPoint x: 335, endPoint y: 219, distance: 351.0
click at [360, 223] on app-calendar-viewport "Sun 10 Mon 11 Tue 12 Wed 13 Thu 14 Fri 15 Sat 16 Sun 17 Mon 18 Tue 19 Wed 20 Th…" at bounding box center [393, 237] width 787 height 311
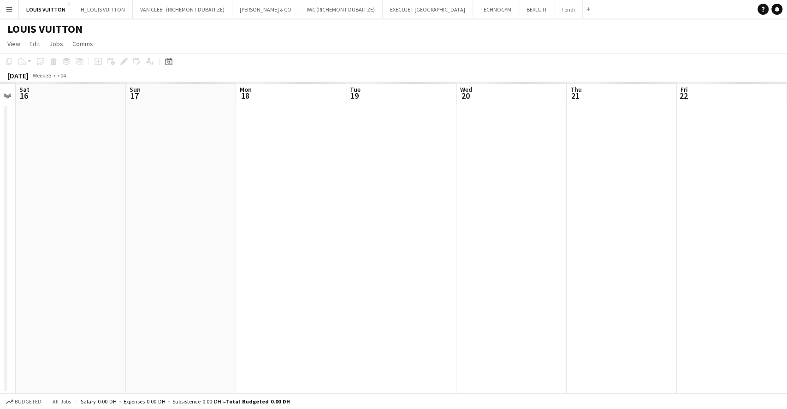
drag, startPoint x: 468, startPoint y: 229, endPoint x: 249, endPoint y: 226, distance: 219.4
click at [261, 227] on app-calendar-viewport "Tue 12 Wed 13 Thu 14 Fri 15 Sat 16 Sun 17 Mon 18 Tue 19 Wed 20 Thu 21 Fri 22 Sa…" at bounding box center [393, 237] width 787 height 311
drag, startPoint x: 423, startPoint y: 259, endPoint x: 255, endPoint y: 260, distance: 167.7
click at [266, 259] on app-calendar-viewport "Sun 17 Mon 18 Tue 19 Wed 20 Thu 21 Fri 22 Sat 23 Sun 24 Mon 25 Tue 26 Wed 27 Th…" at bounding box center [393, 237] width 787 height 311
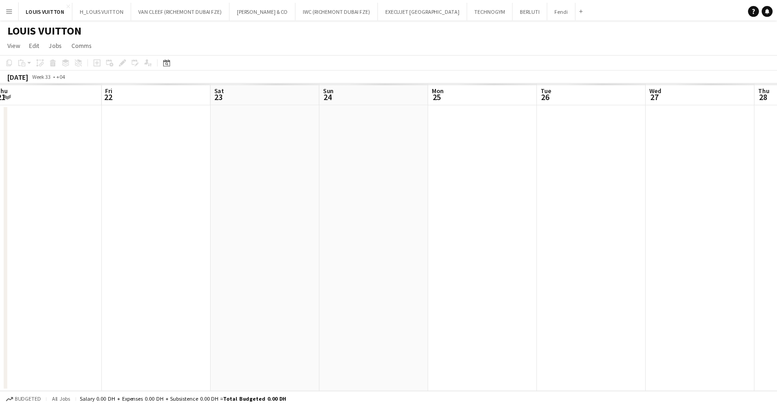
scroll to position [0, 445]
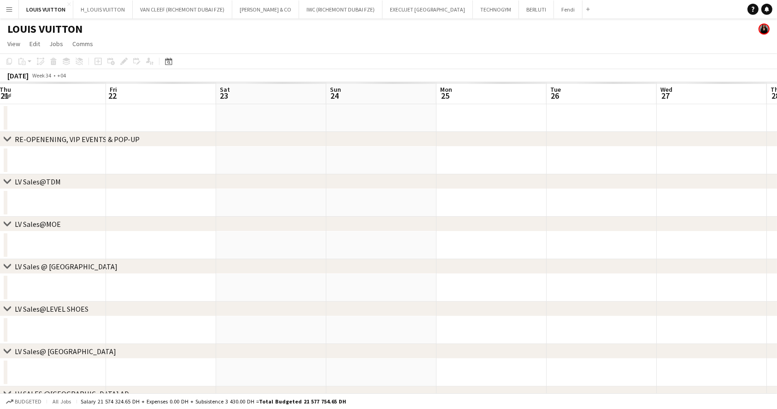
click at [273, 268] on div "chevron-right LV Sales @ [GEOGRAPHIC_DATA]" at bounding box center [388, 266] width 777 height 15
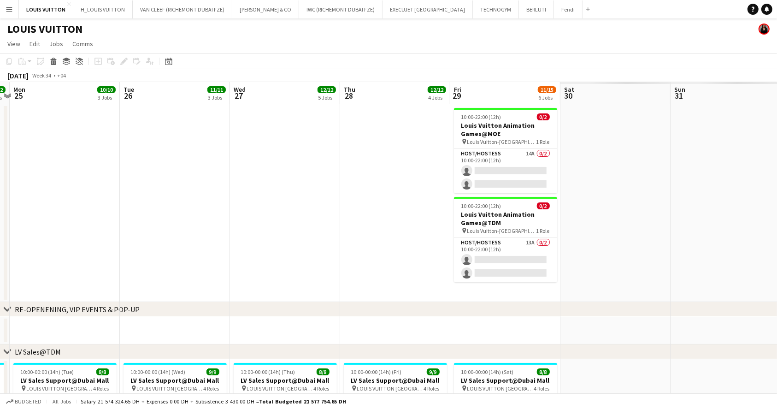
drag, startPoint x: 521, startPoint y: 169, endPoint x: 285, endPoint y: 170, distance: 235.5
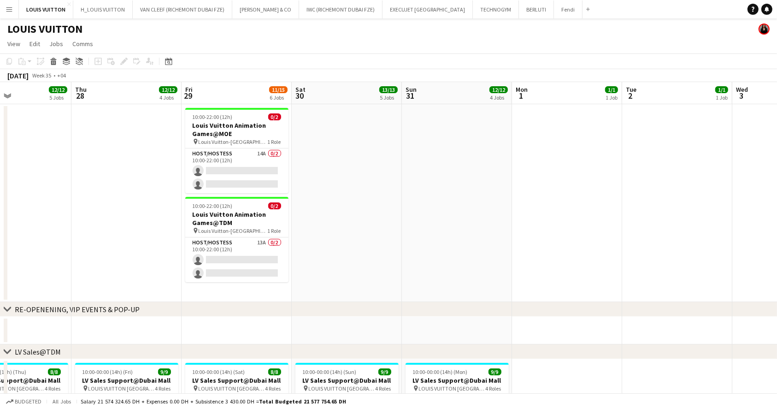
drag, startPoint x: 605, startPoint y: 198, endPoint x: 112, endPoint y: 175, distance: 494.0
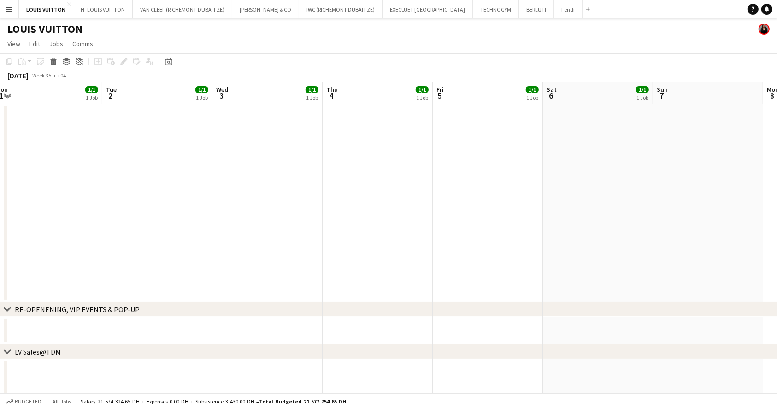
drag, startPoint x: 242, startPoint y: 191, endPoint x: 88, endPoint y: 178, distance: 153.9
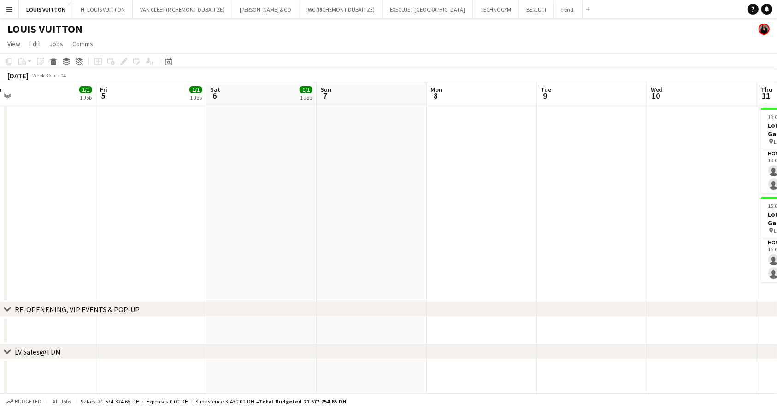
scroll to position [0, 351]
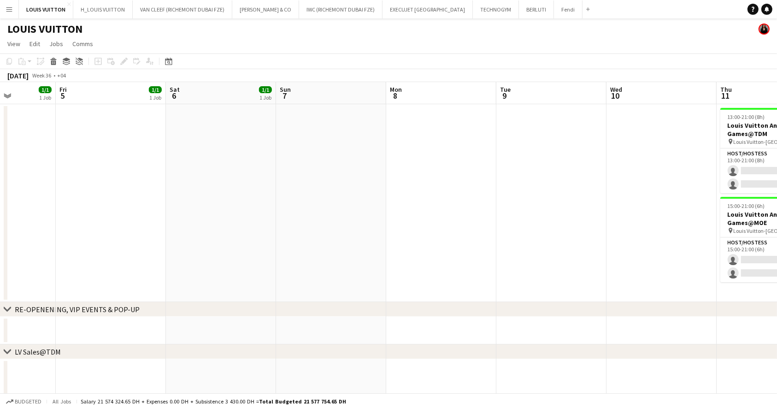
drag, startPoint x: 509, startPoint y: 188, endPoint x: 165, endPoint y: 181, distance: 344.3
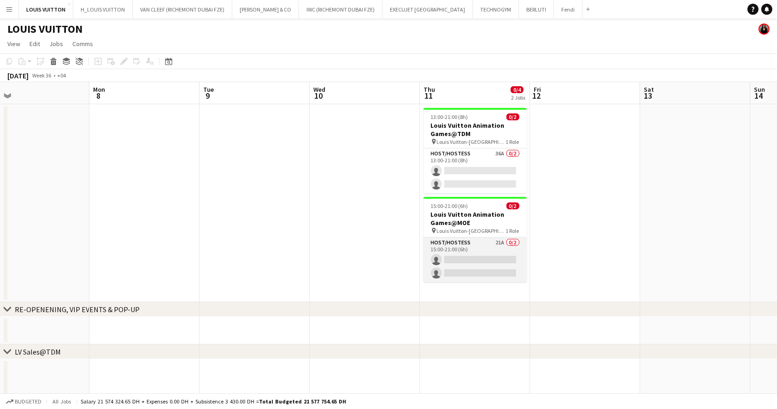
click at [493, 252] on app-card-role "Host/Hostess 21A 0/2 15:00-21:00 (6h) single-neutral-actions single-neutral-act…" at bounding box center [474, 259] width 103 height 45
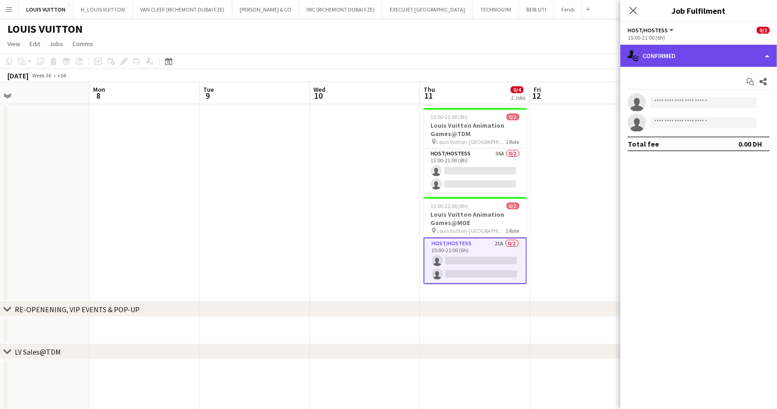
click at [693, 58] on div "single-neutral-actions-check-2 Confirmed" at bounding box center [698, 56] width 157 height 22
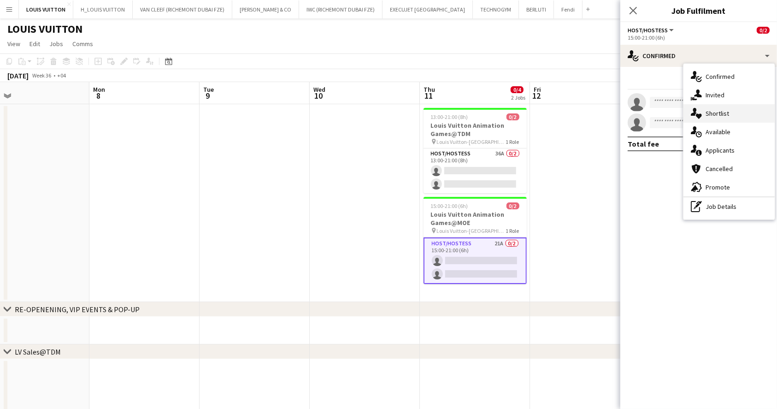
click at [723, 114] on div "single-neutral-actions-heart Shortlist" at bounding box center [728, 113] width 91 height 18
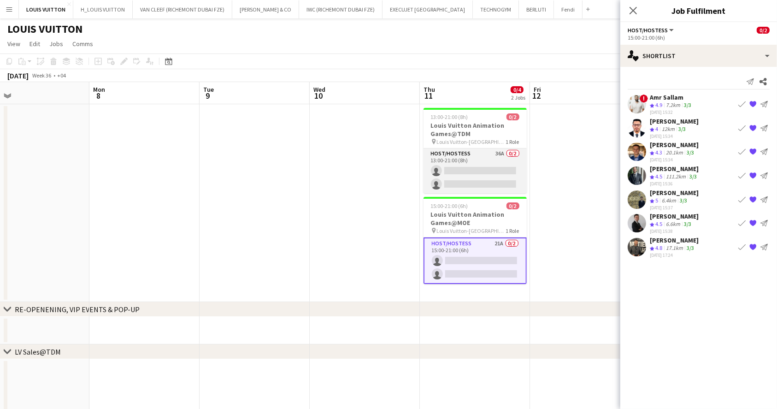
click at [501, 163] on app-card-role "Host/Hostess 36A 0/2 13:00-21:00 (8h) single-neutral-actions single-neutral-act…" at bounding box center [474, 170] width 103 height 45
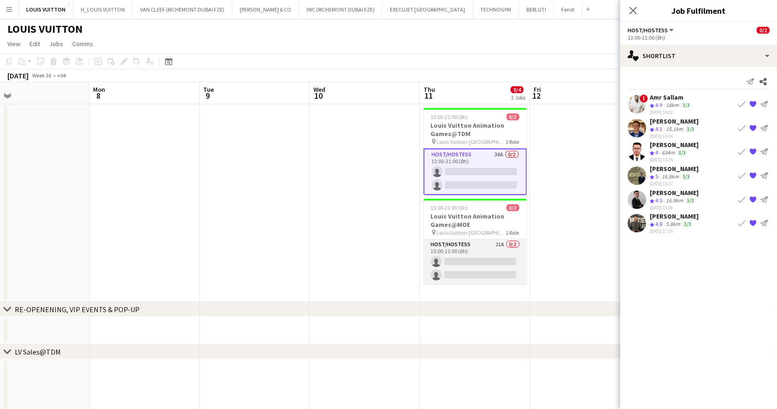
click at [488, 257] on app-card-role "Host/Hostess 21A 0/2 15:00-21:00 (6h) single-neutral-actions single-neutral-act…" at bounding box center [474, 261] width 103 height 45
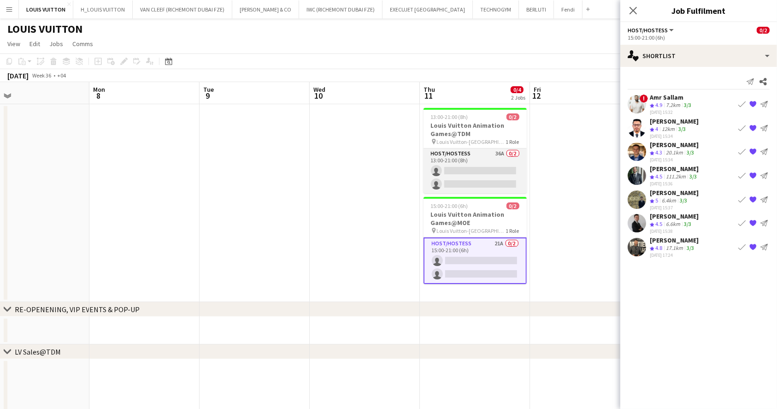
click at [486, 177] on app-card-role "Host/Hostess 36A 0/2 13:00-21:00 (8h) single-neutral-actions single-neutral-act…" at bounding box center [474, 170] width 103 height 45
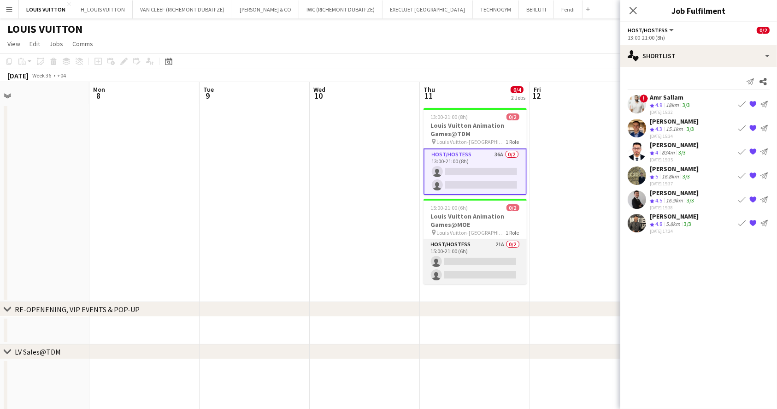
click at [476, 245] on app-card-role "Host/Hostess 21A 0/2 15:00-21:00 (6h) single-neutral-actions single-neutral-act…" at bounding box center [474, 261] width 103 height 45
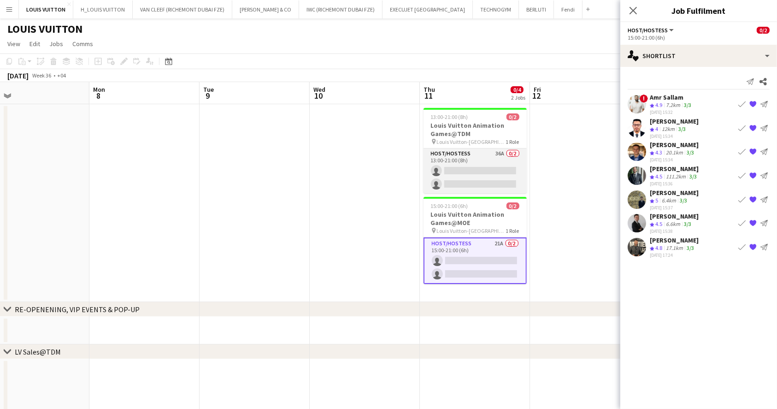
click at [472, 165] on app-card-role "Host/Hostess 36A 0/2 13:00-21:00 (8h) single-neutral-actions single-neutral-act…" at bounding box center [474, 170] width 103 height 45
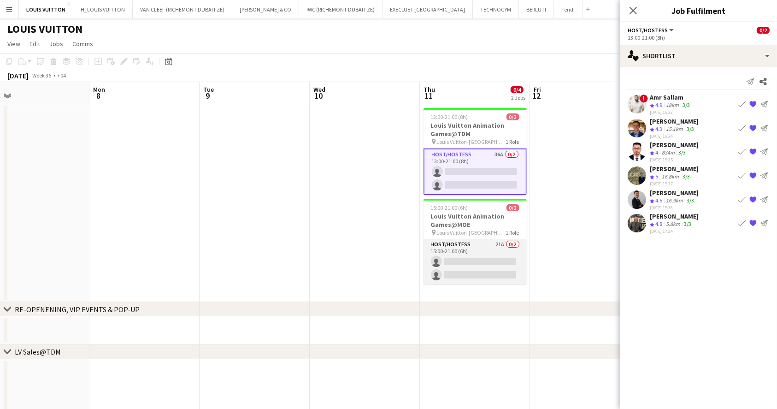
click at [481, 269] on app-card-role "Host/Hostess 21A 0/2 15:00-21:00 (6h) single-neutral-actions single-neutral-act…" at bounding box center [474, 261] width 103 height 45
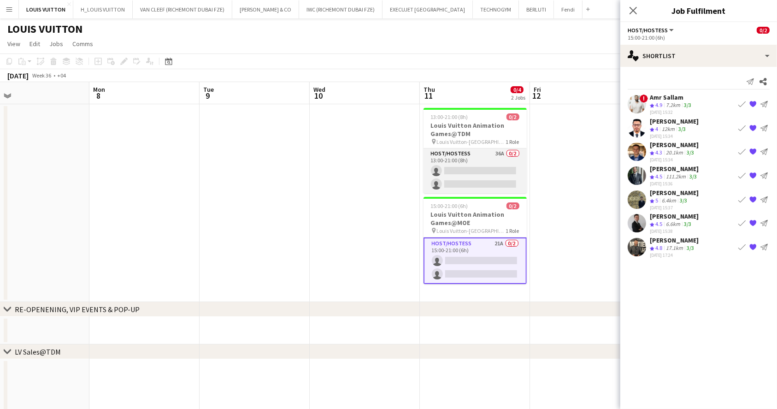
click at [464, 168] on app-card-role "Host/Hostess 36A 0/2 13:00-21:00 (8h) single-neutral-actions single-neutral-act…" at bounding box center [474, 170] width 103 height 45
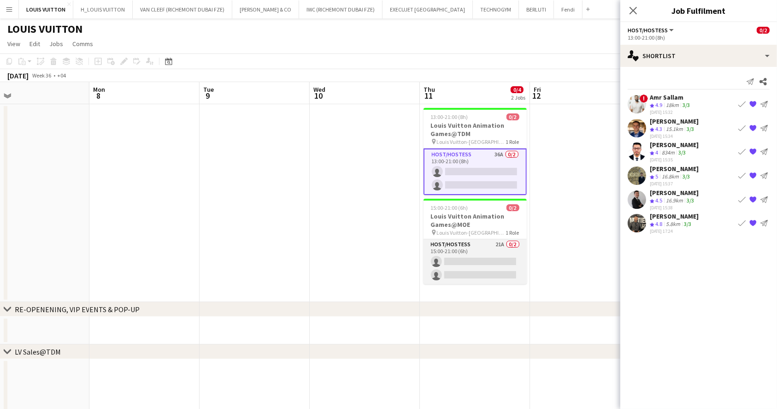
click at [476, 264] on app-card-role "Host/Hostess 21A 0/2 15:00-21:00 (6h) single-neutral-actions single-neutral-act…" at bounding box center [474, 261] width 103 height 45
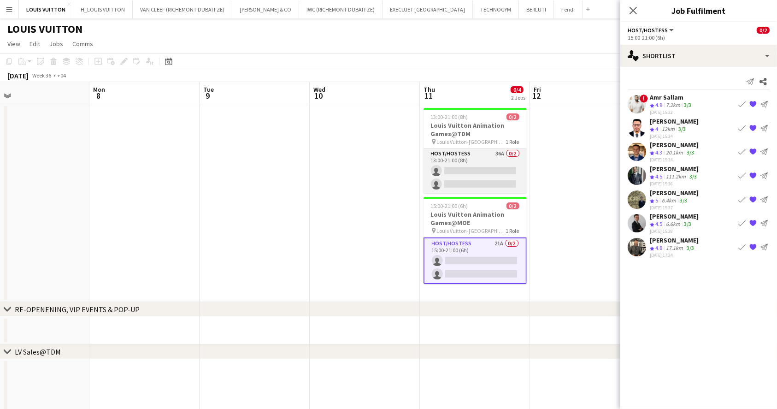
click at [475, 157] on app-card-role "Host/Hostess 36A 0/2 13:00-21:00 (8h) single-neutral-actions single-neutral-act…" at bounding box center [474, 170] width 103 height 45
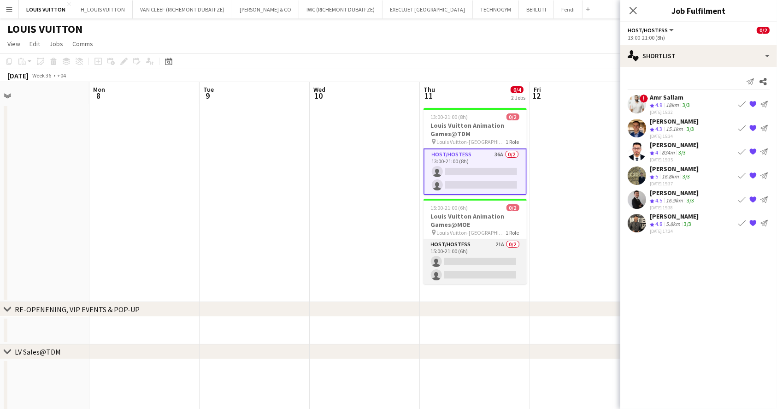
click at [487, 262] on app-card-role "Host/Hostess 21A 0/2 15:00-21:00 (6h) single-neutral-actions single-neutral-act…" at bounding box center [474, 261] width 103 height 45
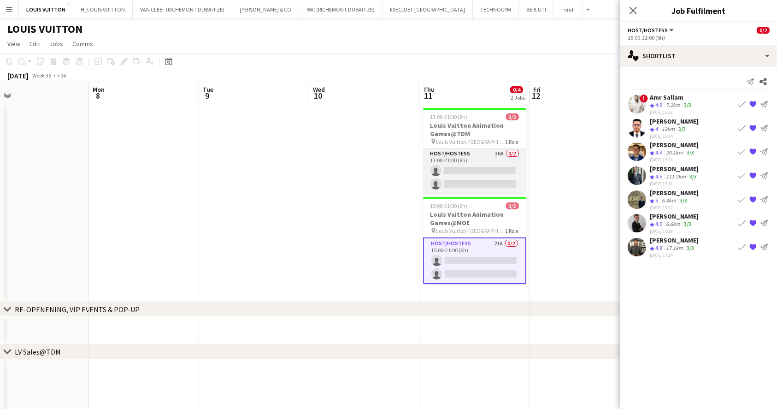
click at [475, 168] on app-card-role "Host/Hostess 36A 0/2 13:00-21:00 (8h) single-neutral-actions single-neutral-act…" at bounding box center [474, 170] width 103 height 45
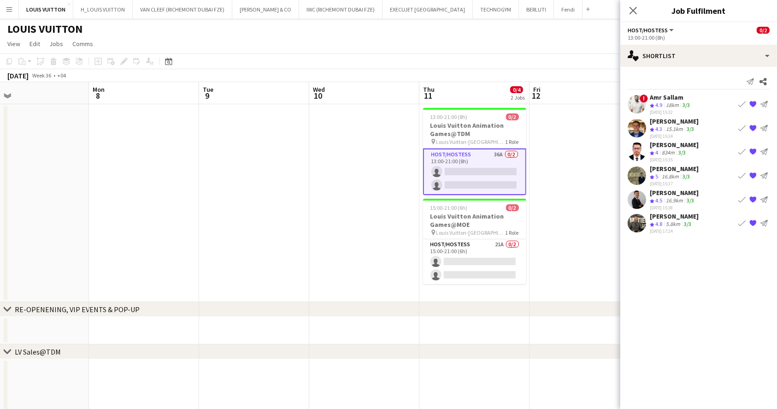
click at [559, 55] on app-toolbar "Copy Paste Paste Ctrl+V Paste with crew Ctrl+Shift+V Paste linked Job [GEOGRAPH…" at bounding box center [388, 61] width 777 height 16
